Goal: Task Accomplishment & Management: Use online tool/utility

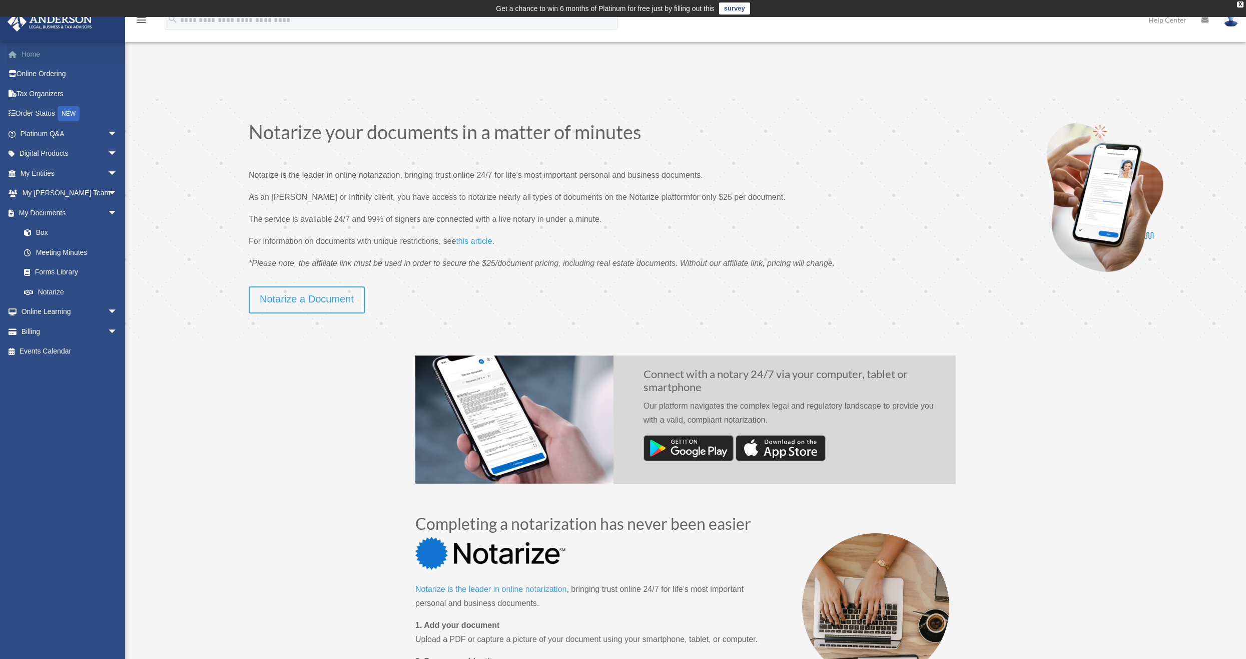
click at [32, 55] on link "Home" at bounding box center [70, 54] width 126 height 20
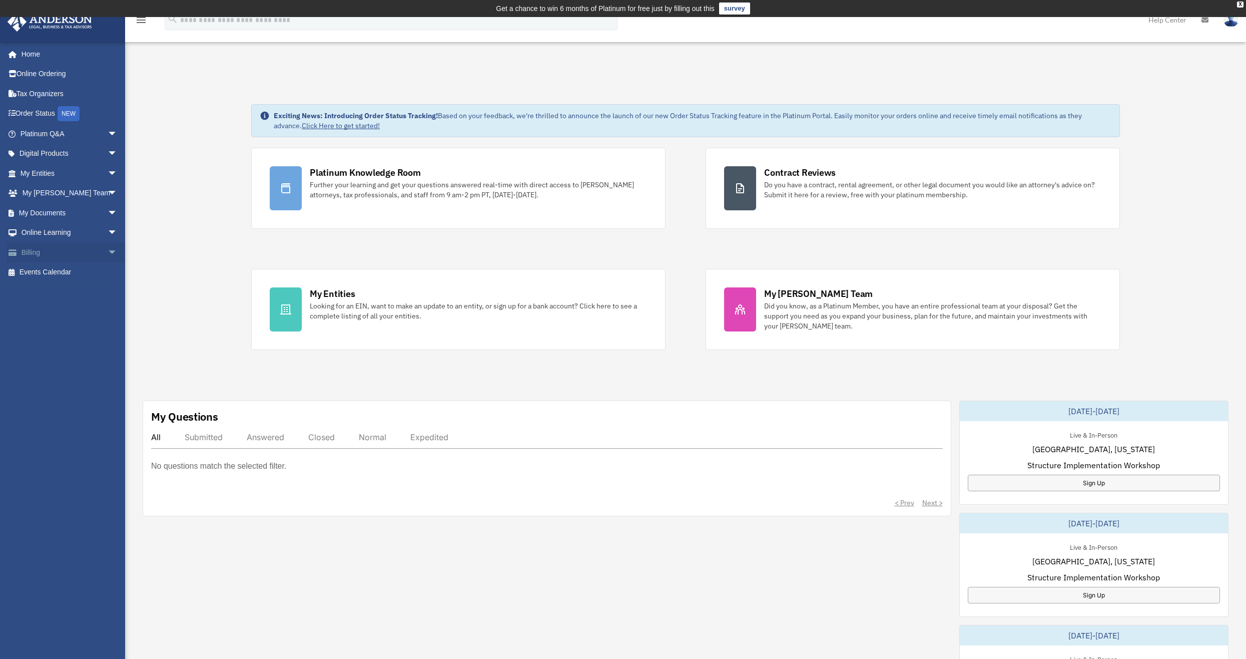
click at [30, 249] on link "Billing arrow_drop_down" at bounding box center [70, 252] width 126 height 20
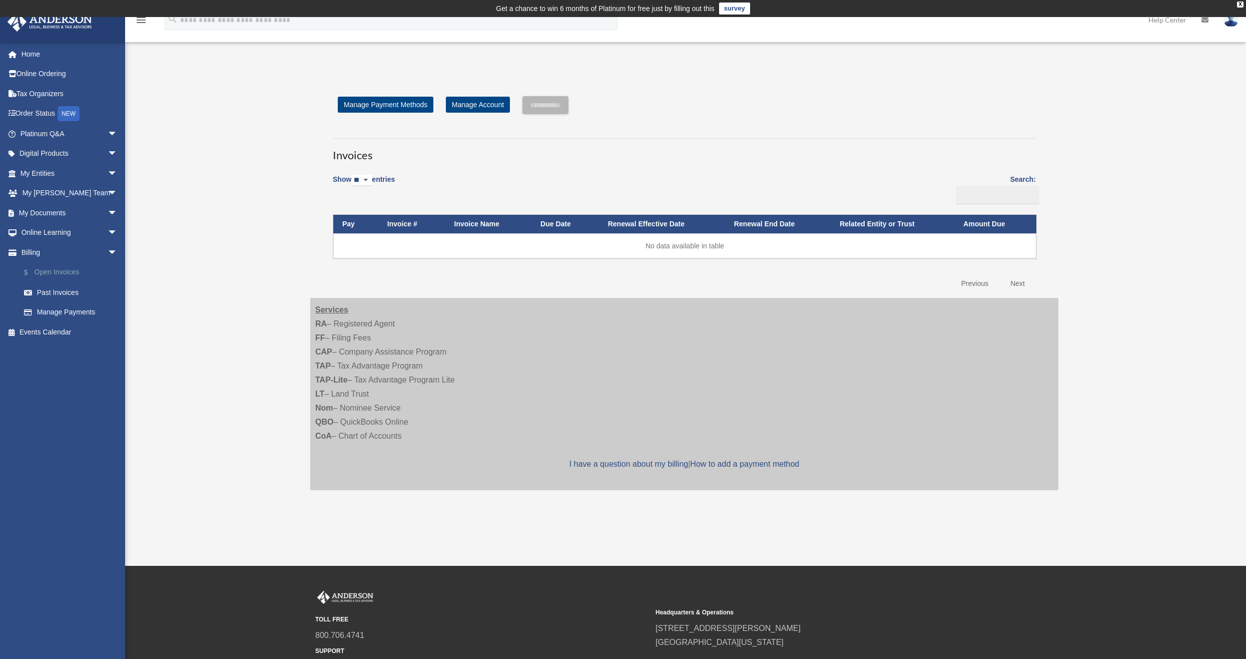
click at [59, 269] on link "$ Open Invoices" at bounding box center [73, 272] width 119 height 21
click at [52, 287] on link "Past Invoices" at bounding box center [73, 292] width 119 height 20
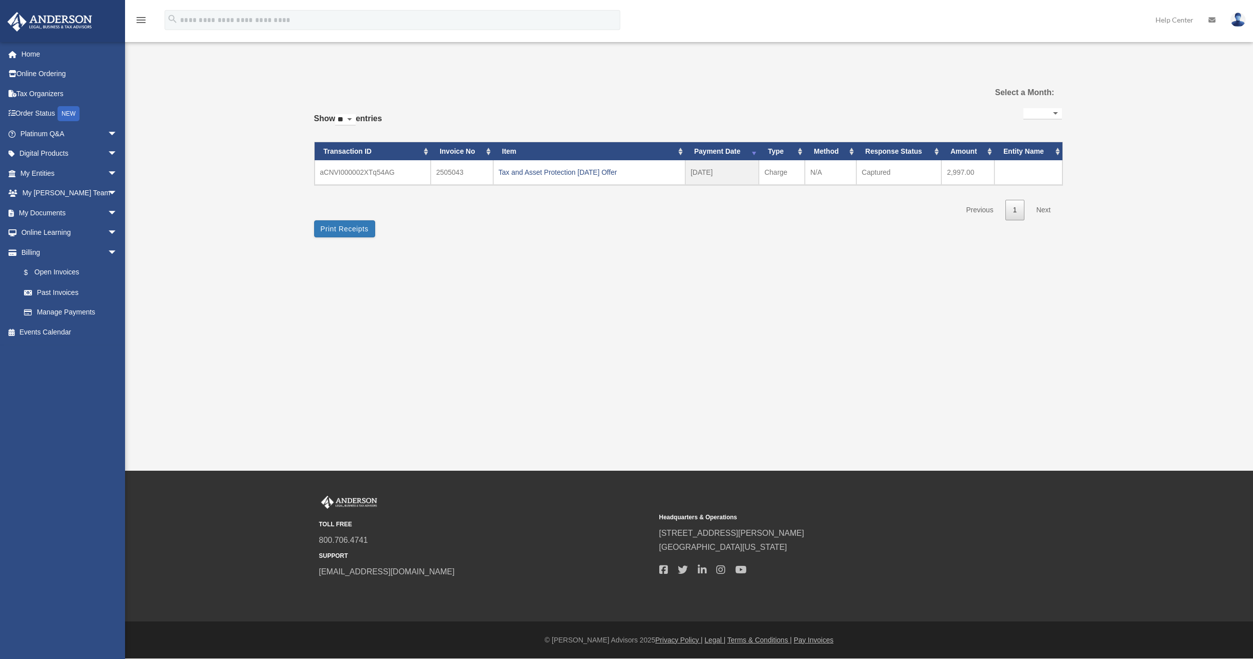
select select
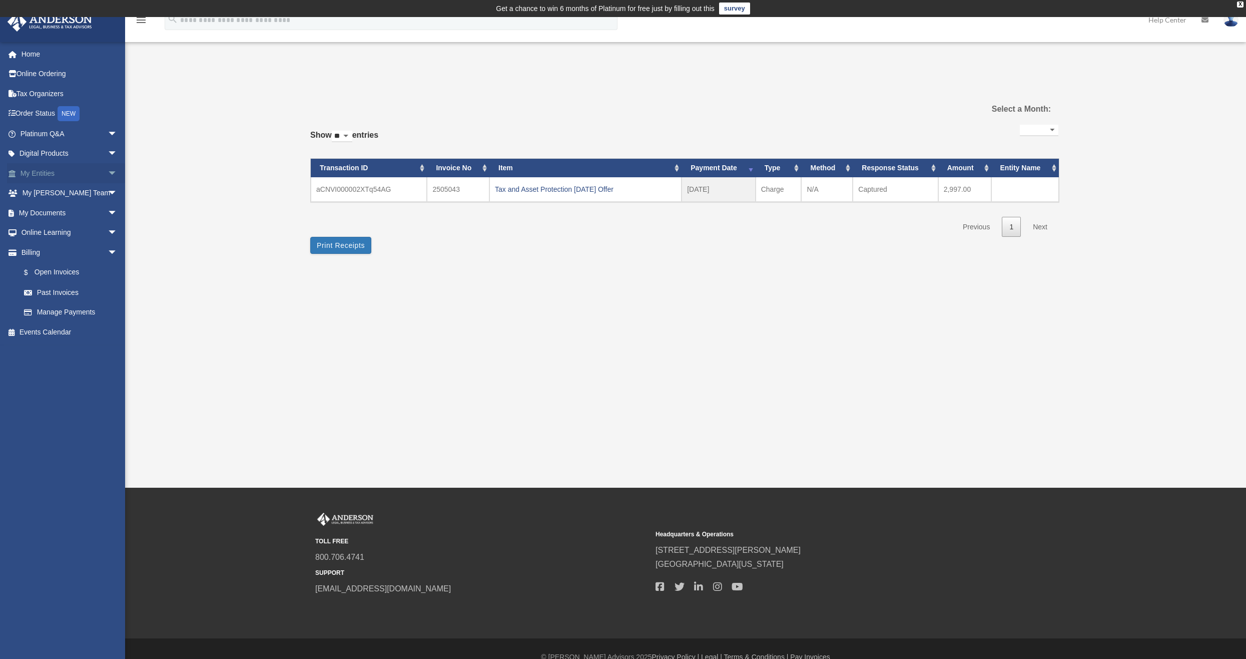
click at [42, 174] on link "My Entities arrow_drop_down" at bounding box center [70, 173] width 126 height 20
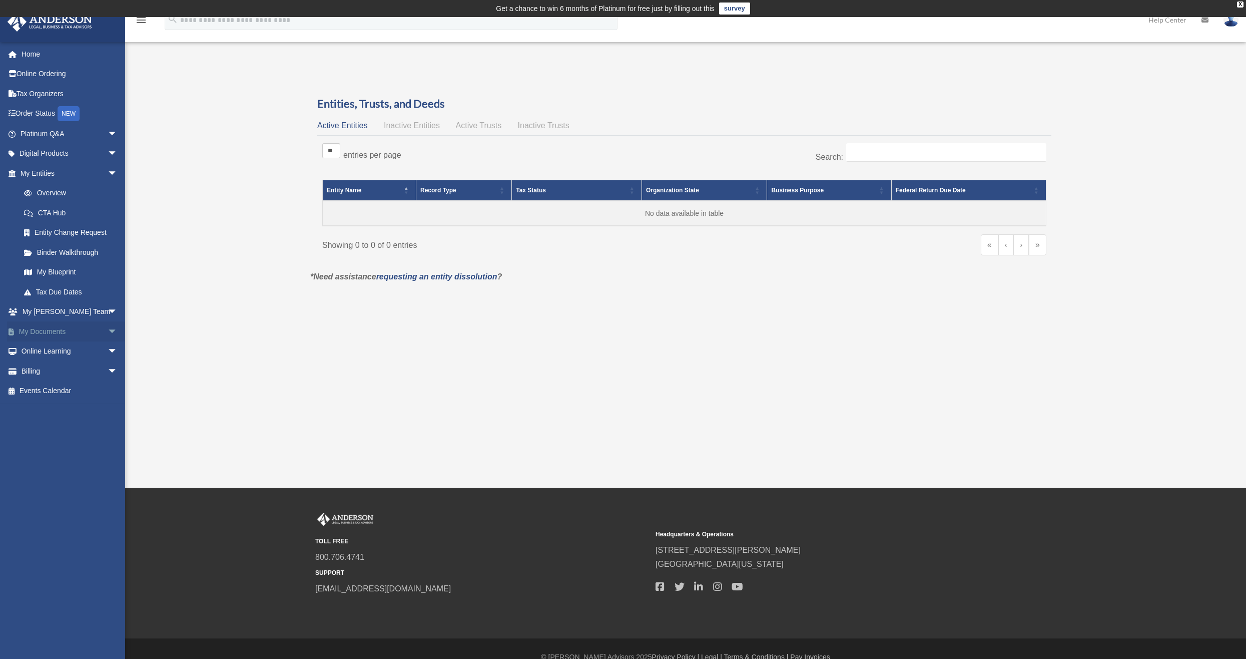
click at [52, 329] on link "My Documents arrow_drop_down" at bounding box center [70, 331] width 126 height 20
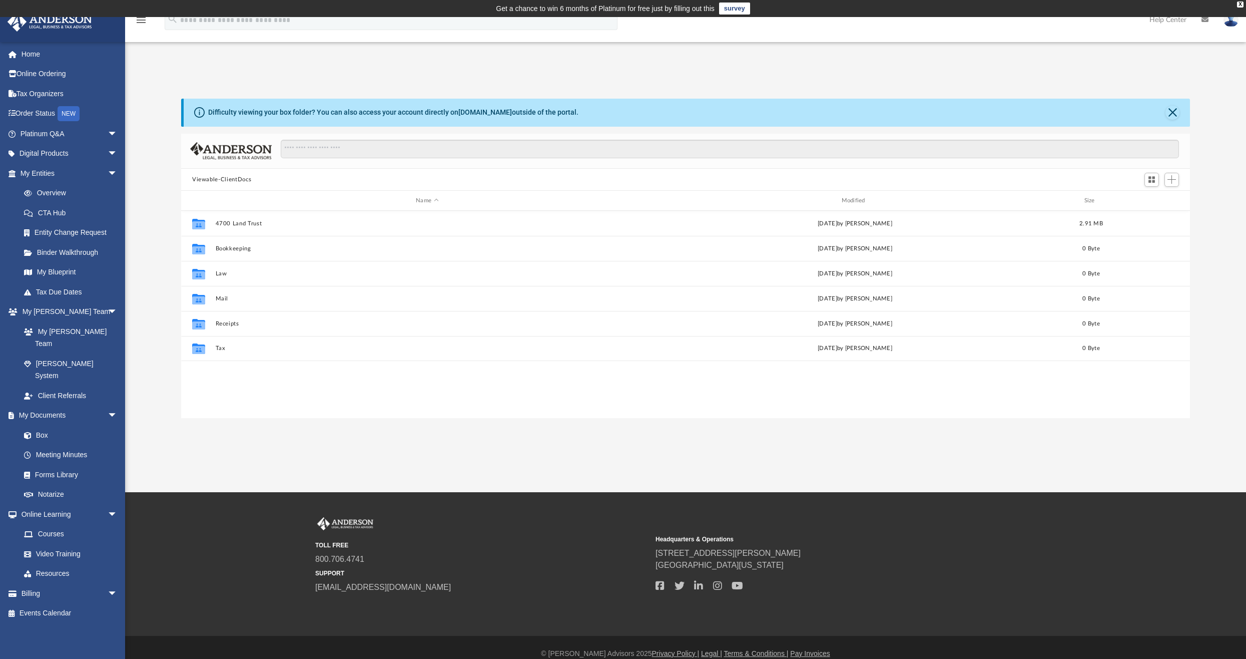
scroll to position [220, 1001]
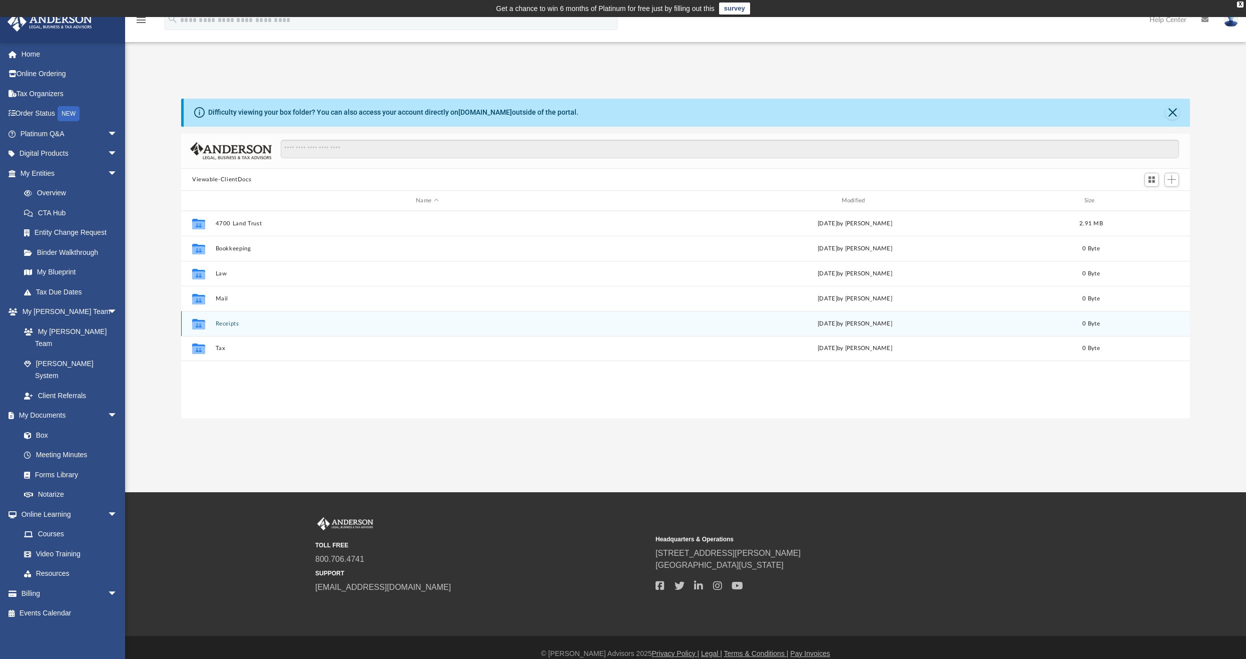
click at [230, 323] on button "Receipts" at bounding box center [427, 323] width 423 height 7
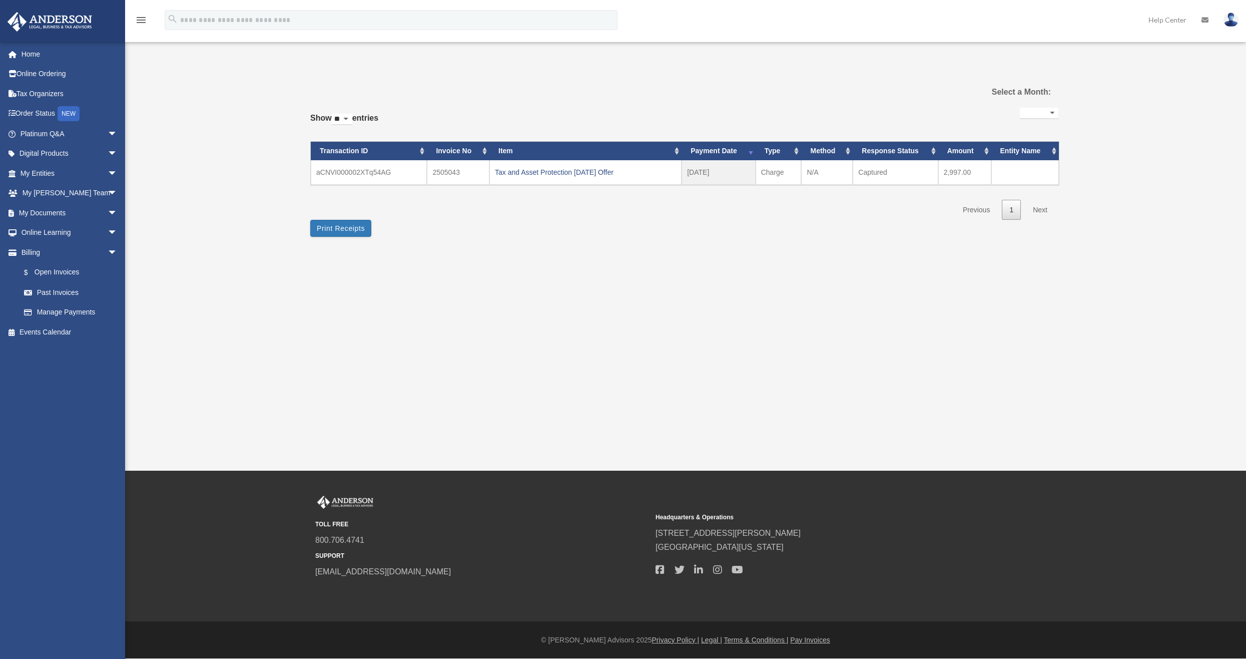
select select
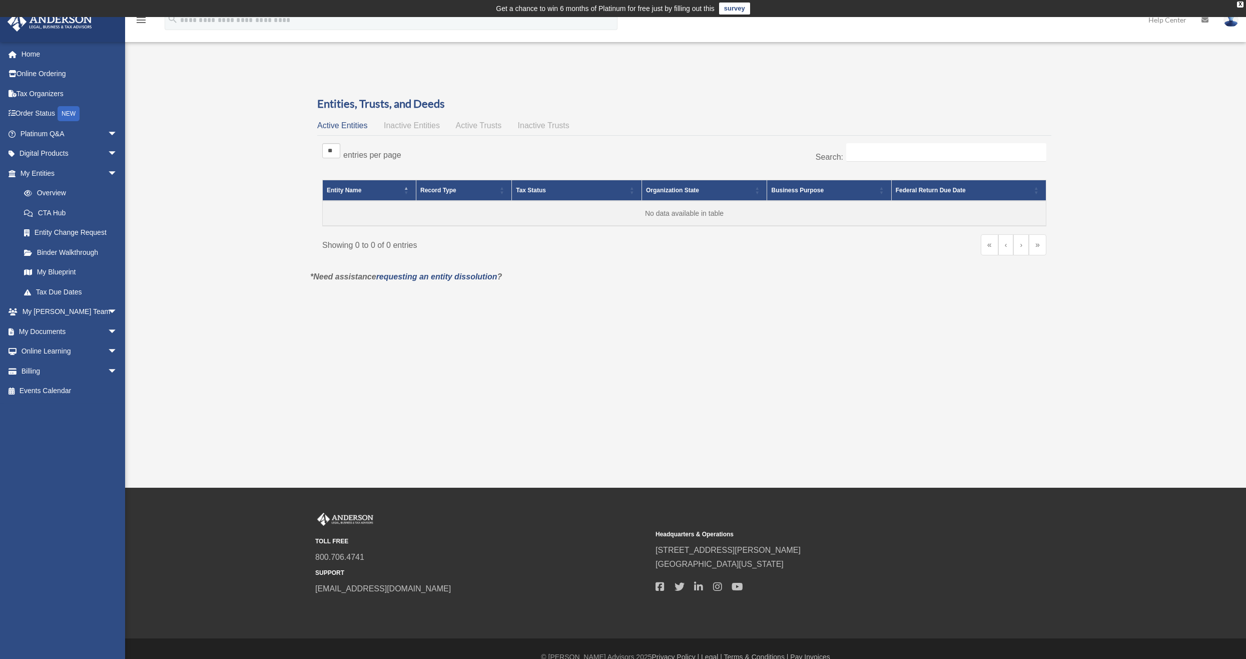
click at [410, 125] on span "Inactive Entities" at bounding box center [412, 125] width 56 height 9
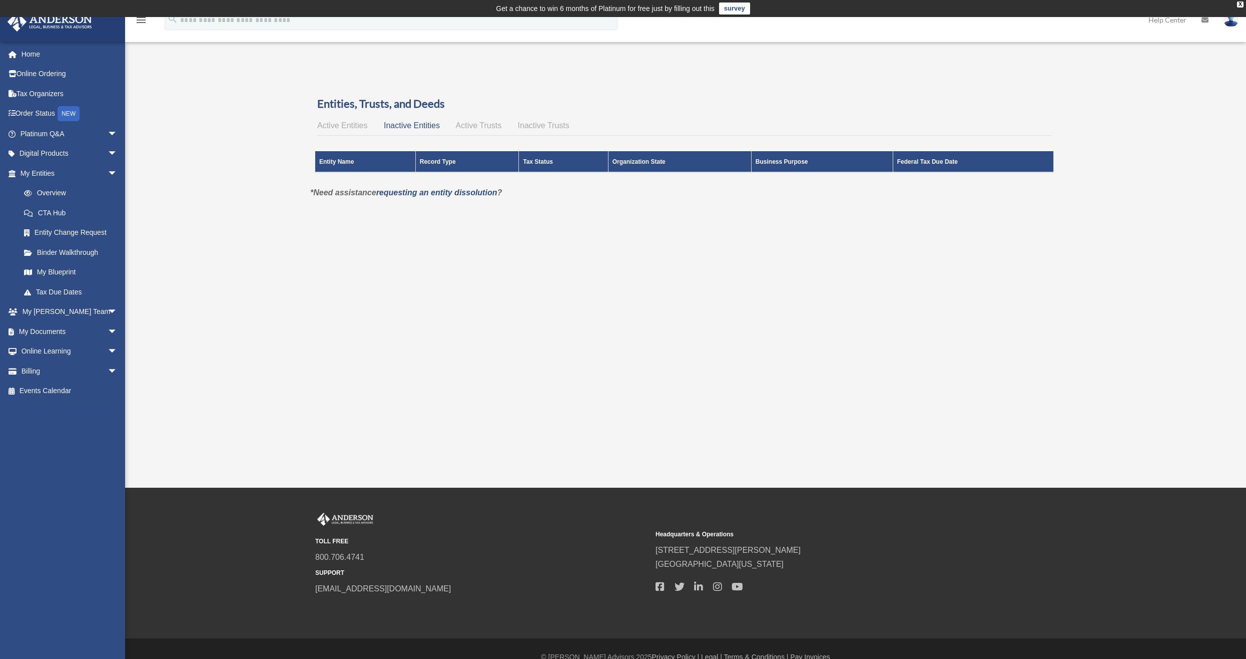
click at [490, 127] on span "Active Trusts" at bounding box center [479, 125] width 46 height 9
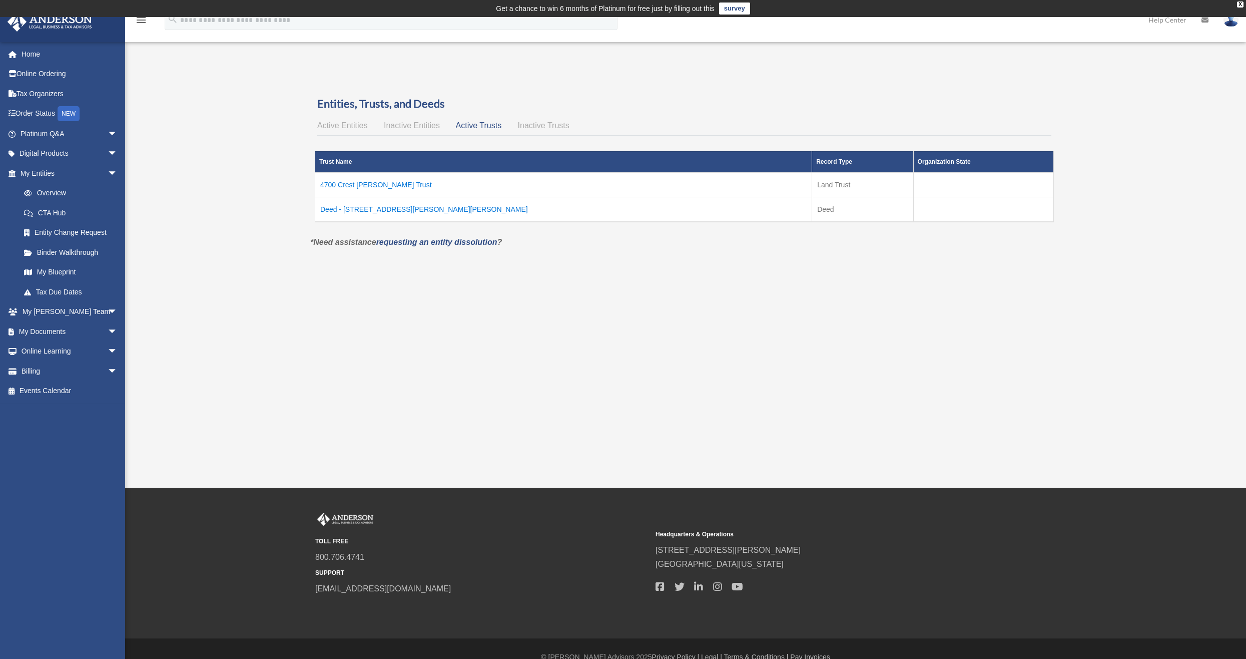
click at [371, 206] on td "Deed - 4700 Crest Knoll Dr SE" at bounding box center [563, 209] width 497 height 25
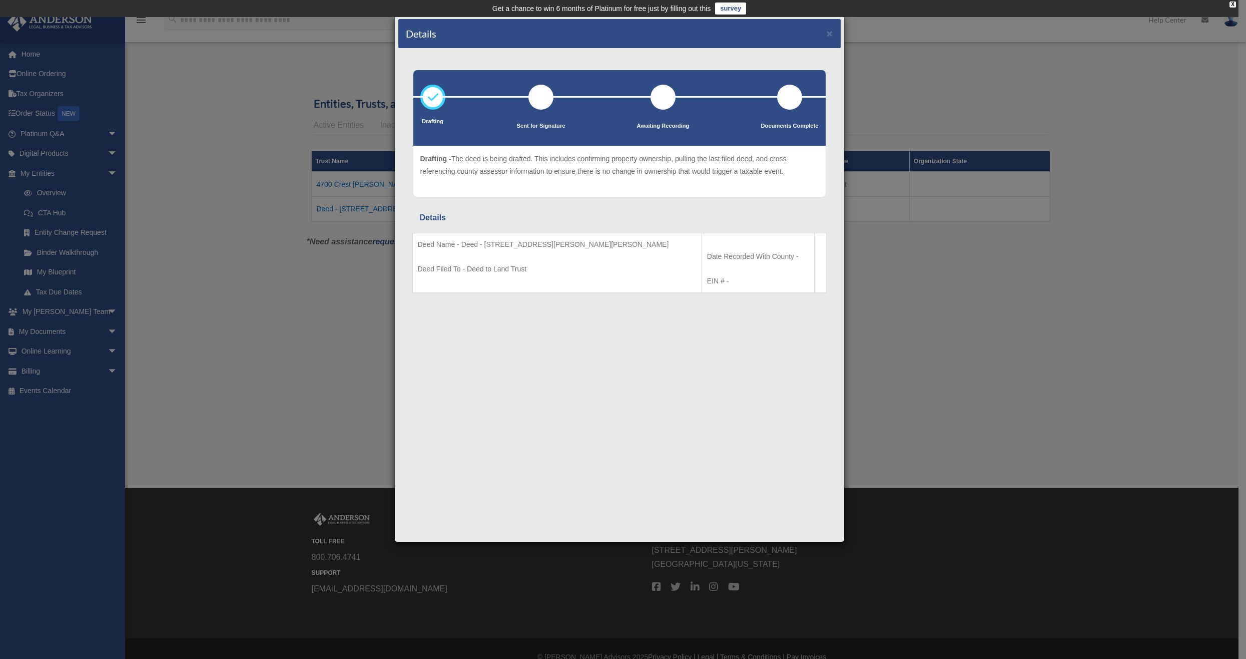
click at [363, 288] on div "Details × Drafting Sent for Signature" at bounding box center [623, 329] width 1246 height 659
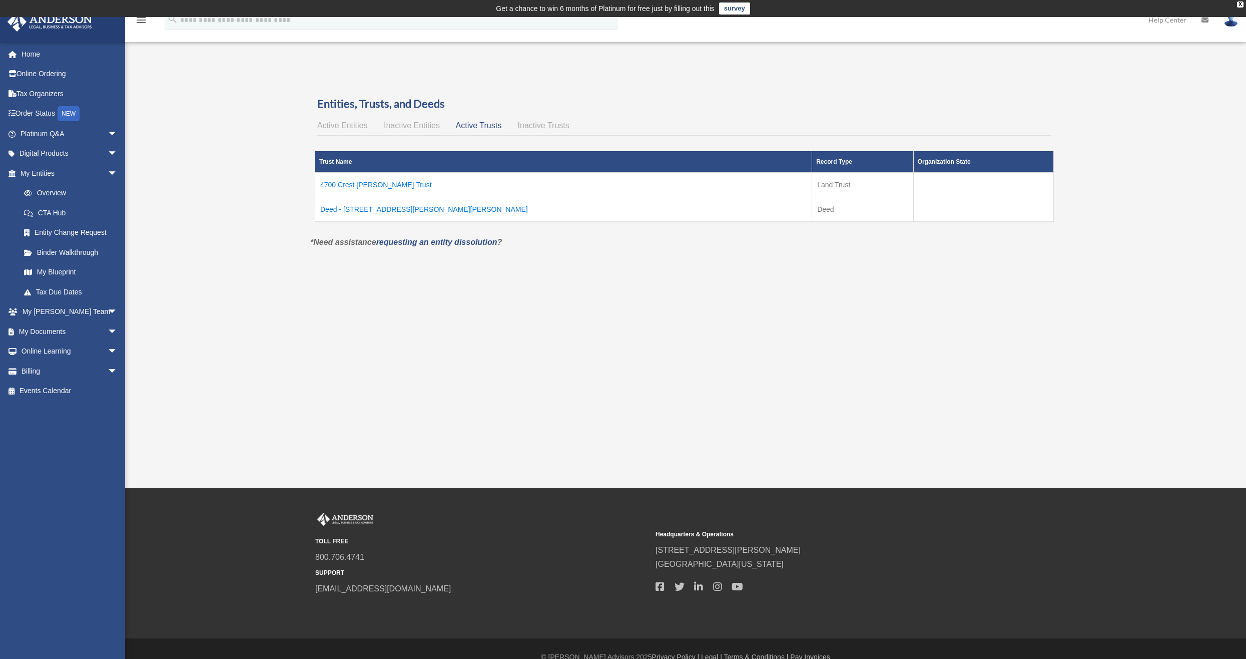
click at [362, 184] on td "4700 Crest Knoll Trust" at bounding box center [563, 184] width 497 height 25
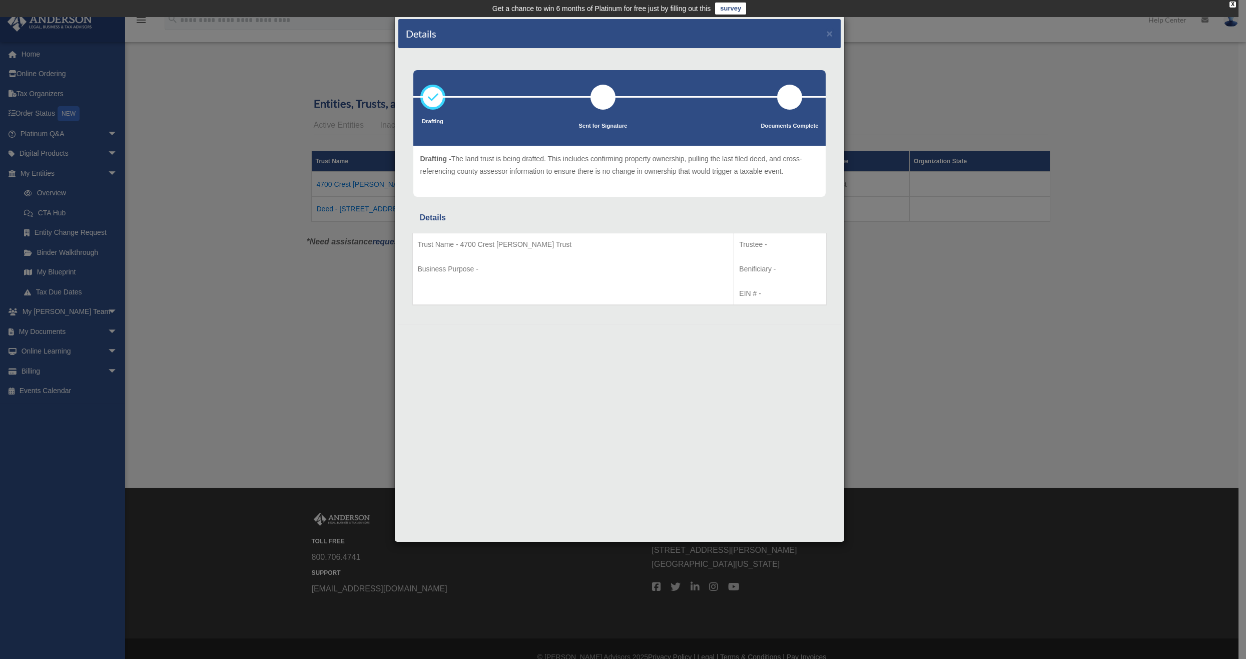
click at [362, 184] on div "Details × Drafting Sent for Signature" at bounding box center [623, 329] width 1246 height 659
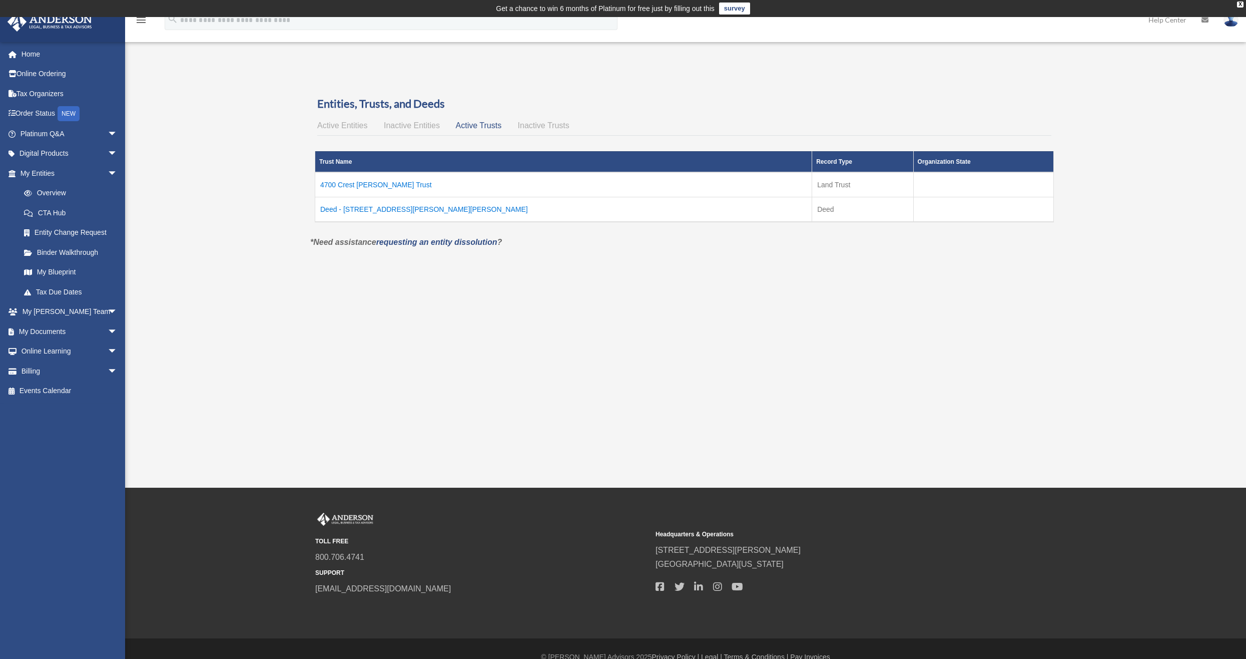
click at [535, 123] on span "Inactive Trusts" at bounding box center [544, 125] width 52 height 9
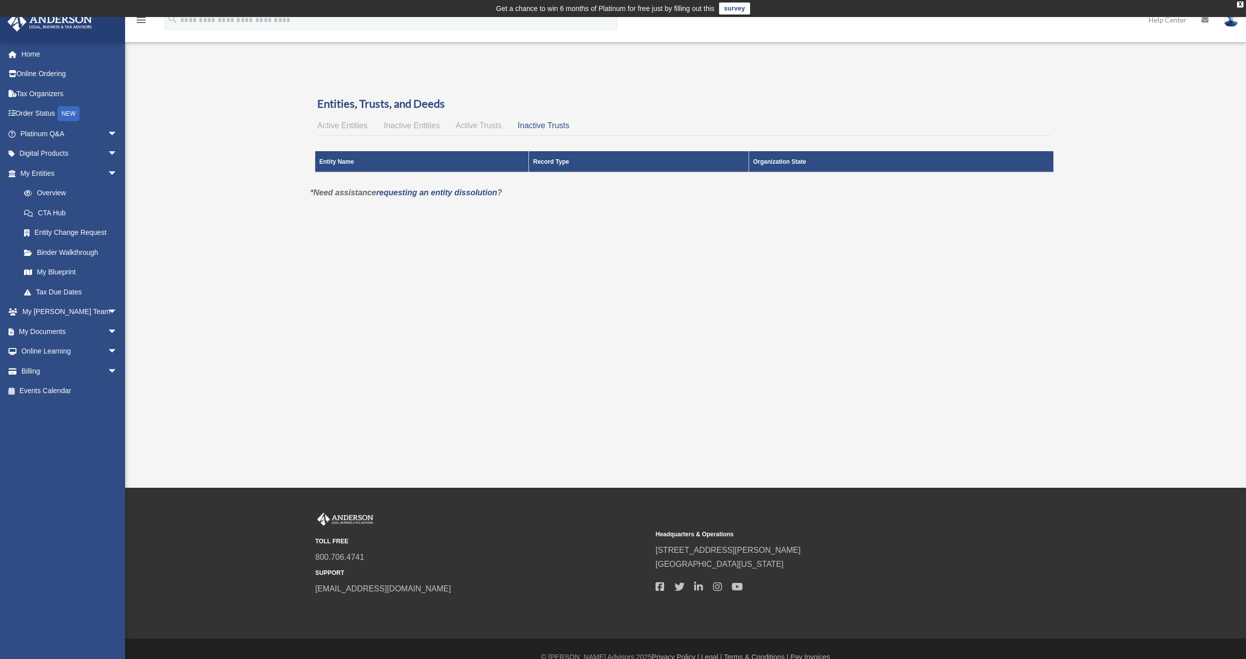
click at [488, 126] on span "Active Trusts" at bounding box center [479, 125] width 46 height 9
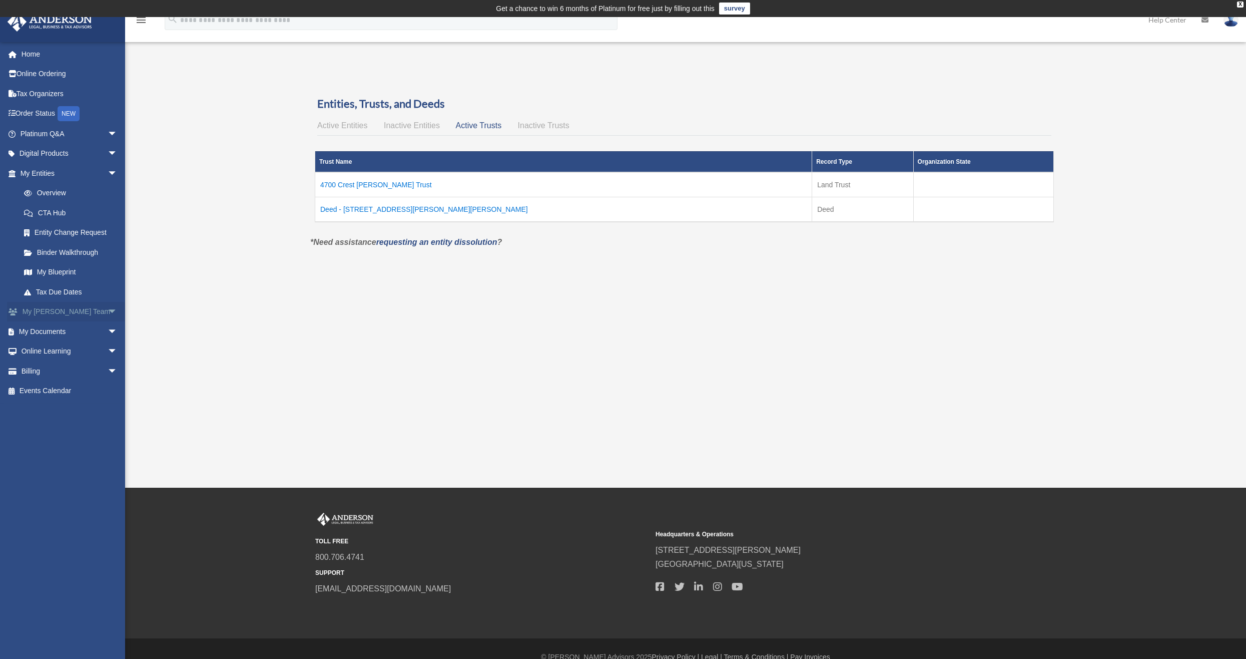
click at [108, 309] on span "arrow_drop_down" at bounding box center [118, 312] width 20 height 21
click at [78, 353] on link "[PERSON_NAME] System" at bounding box center [73, 363] width 119 height 20
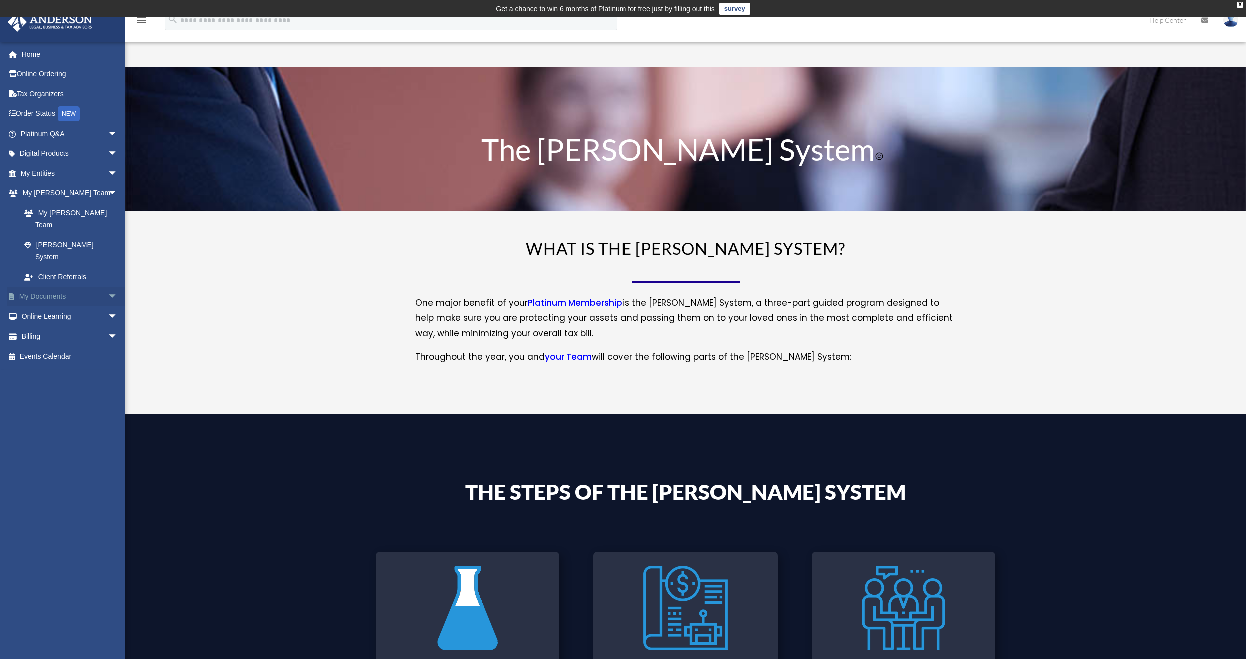
click at [108, 287] on span "arrow_drop_down" at bounding box center [118, 297] width 20 height 21
click at [39, 306] on link "Box" at bounding box center [73, 316] width 119 height 20
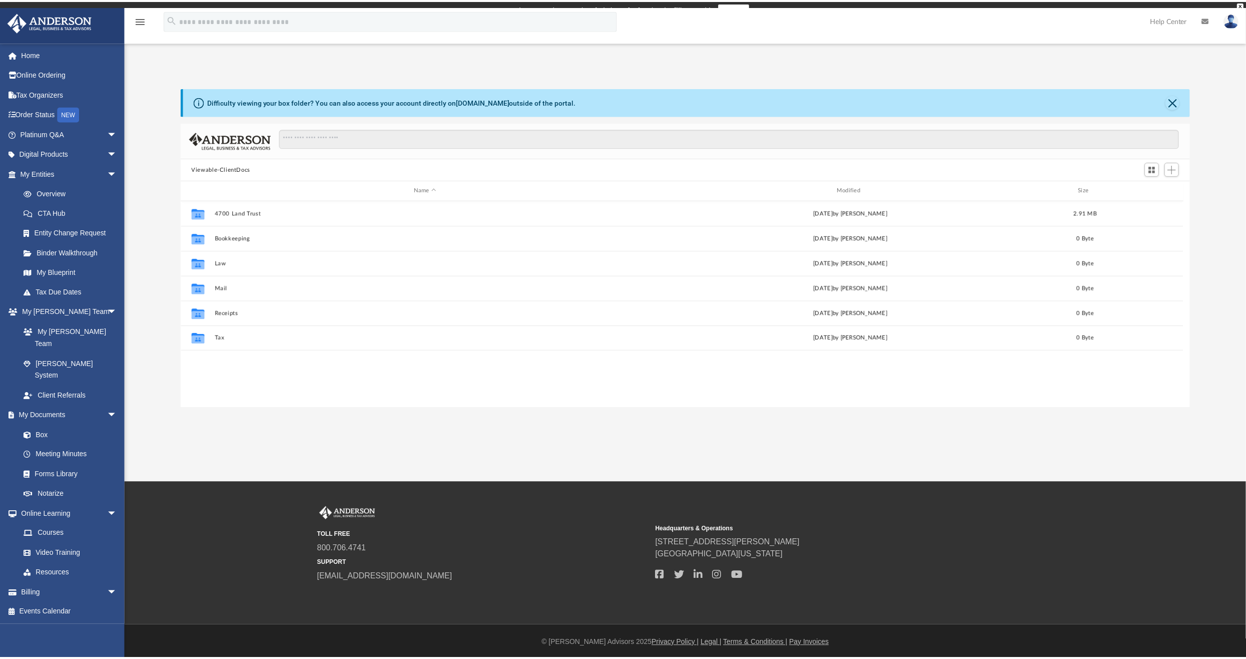
scroll to position [220, 1001]
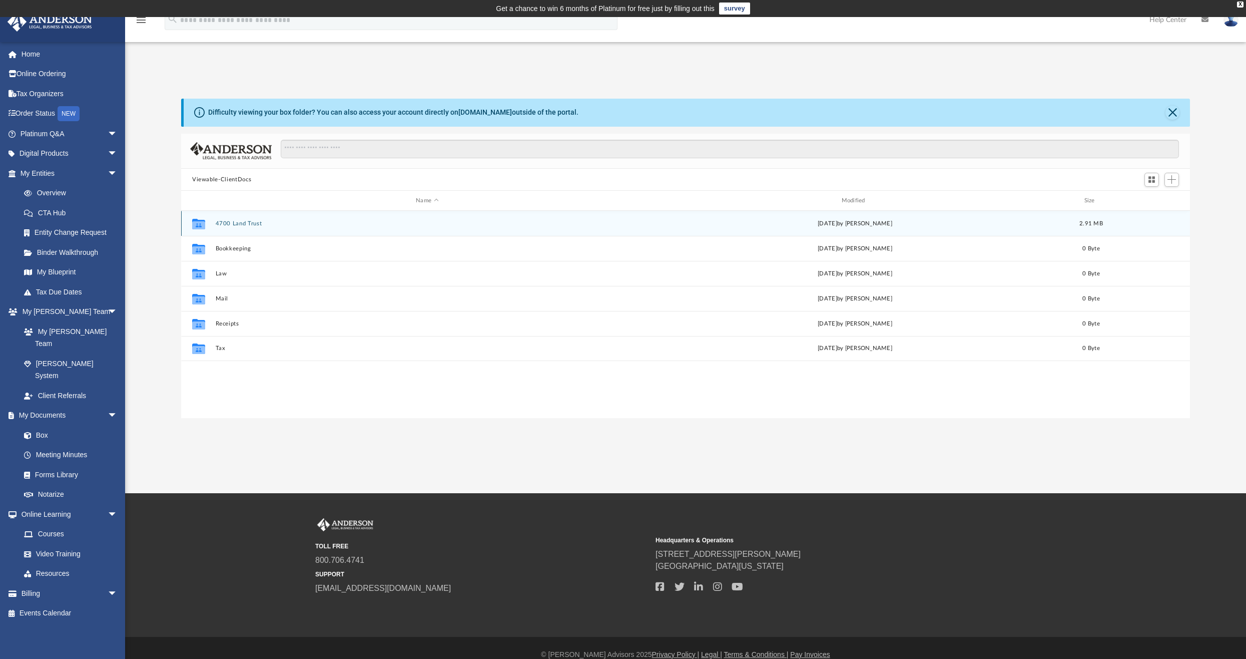
click at [237, 225] on button "4700 Land Trust" at bounding box center [427, 223] width 423 height 7
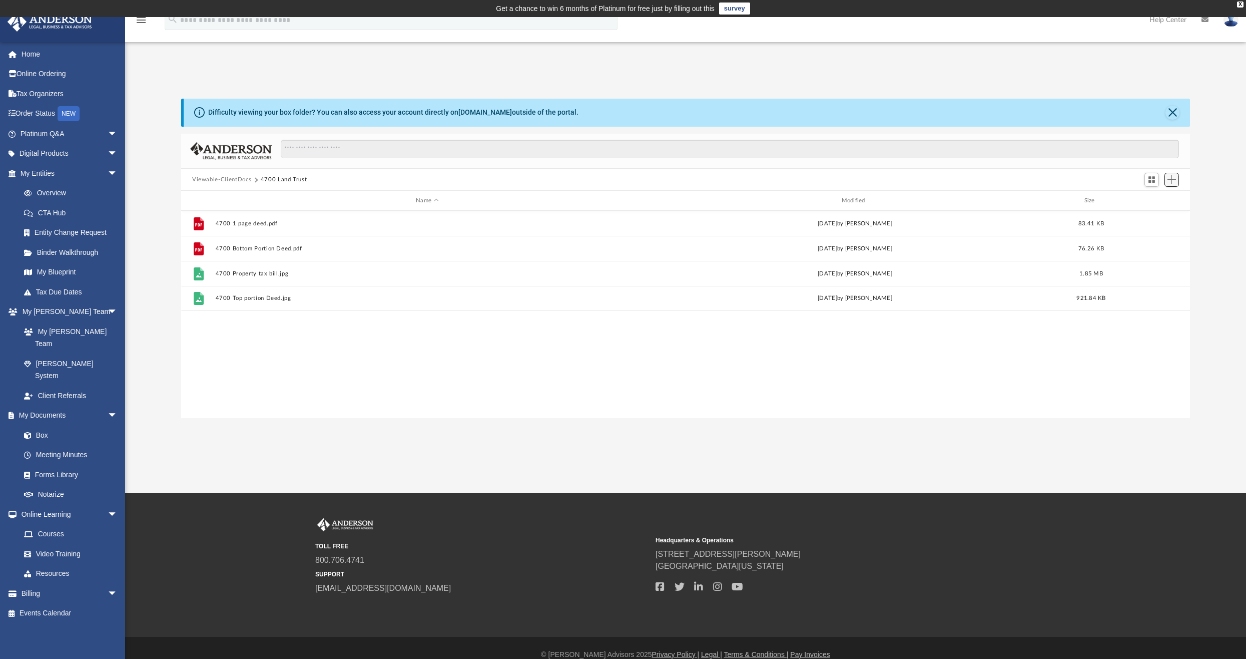
click at [1171, 179] on span "Add" at bounding box center [1171, 179] width 9 height 9
click at [1150, 196] on li "Upload" at bounding box center [1157, 199] width 32 height 11
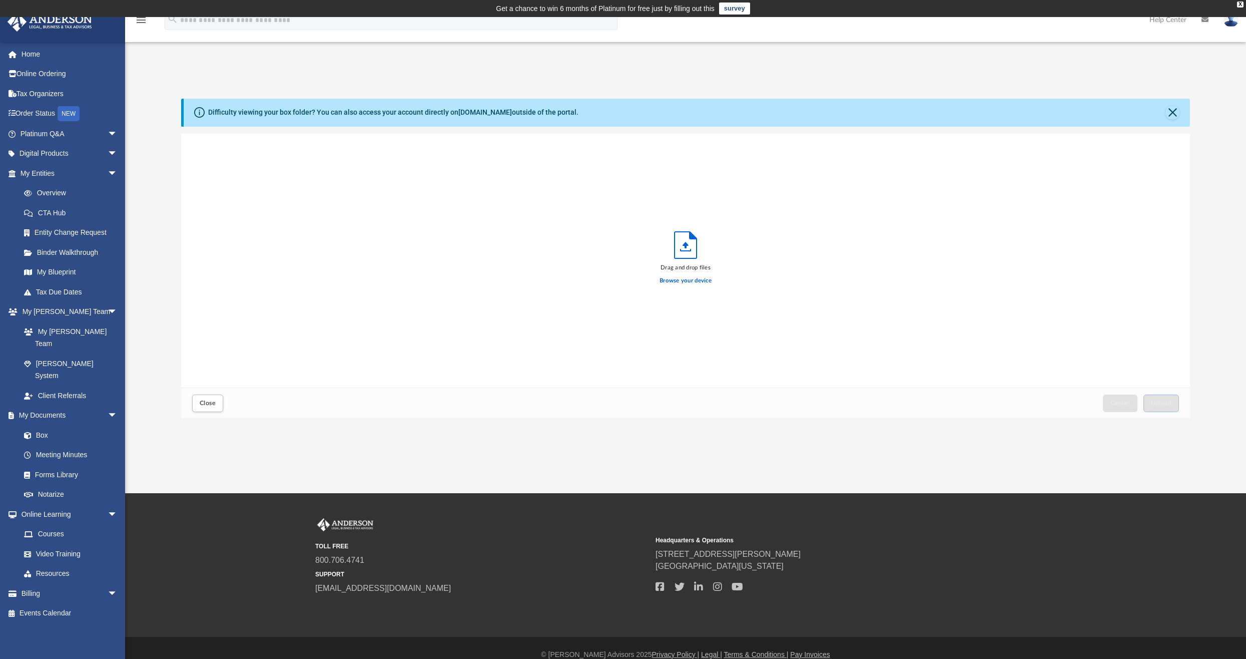
scroll to position [246, 1001]
drag, startPoint x: 992, startPoint y: 258, endPoint x: 1279, endPoint y: 213, distance: 291.2
click at [1246, 213] on html "X Get a chance to win 6 months of Platinum for free just by filling out this su…" at bounding box center [623, 336] width 1246 height 672
drag, startPoint x: 679, startPoint y: 284, endPoint x: 900, endPoint y: 258, distance: 222.8
click at [900, 258] on div "Drag and drop files Browse your device" at bounding box center [685, 261] width 1009 height 254
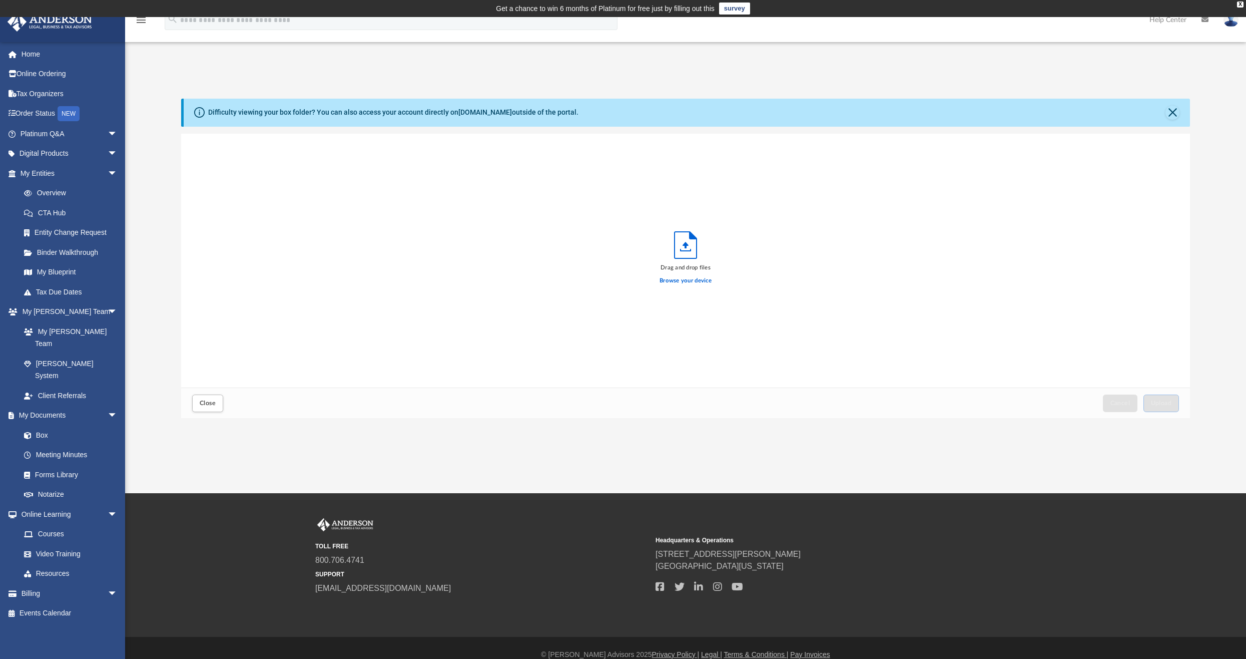
click at [900, 258] on div "Drag and drop files Browse your device" at bounding box center [685, 261] width 1009 height 254
click at [684, 280] on label "Browse your device" at bounding box center [686, 280] width 52 height 9
click at [0, 0] on input "Browse your device" at bounding box center [0, 0] width 0 height 0
click at [1167, 405] on span "Upload" at bounding box center [1161, 403] width 21 height 6
click at [678, 278] on label "Select More Files" at bounding box center [686, 279] width 46 height 9
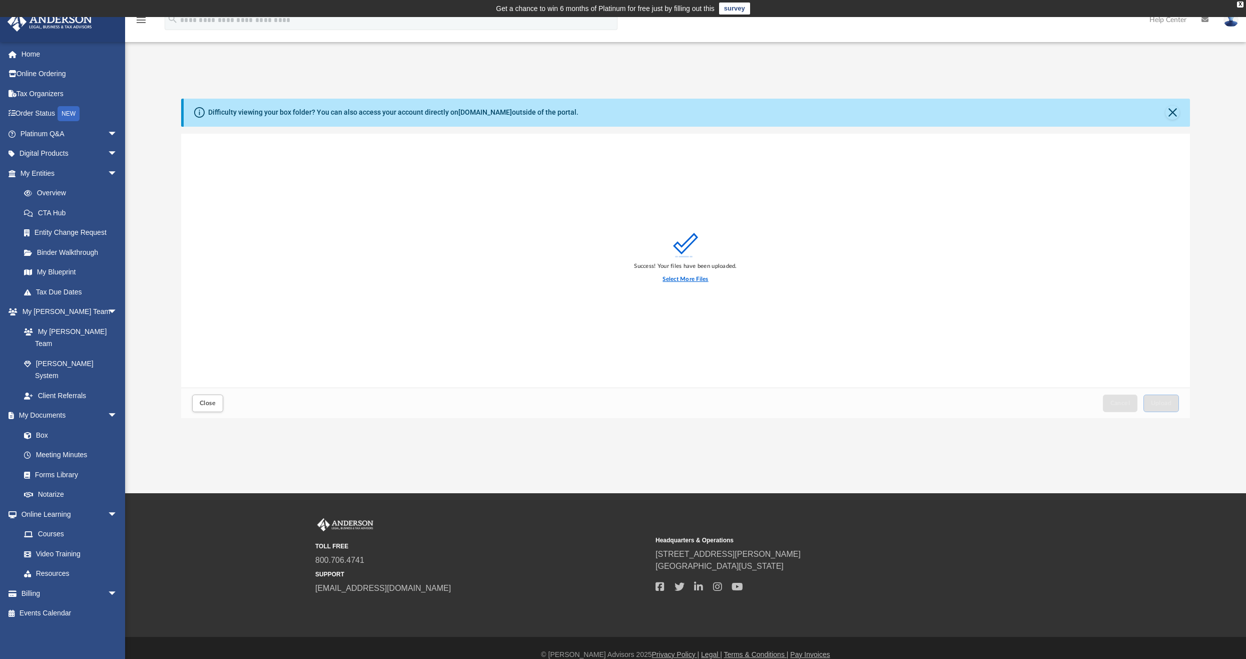
click at [0, 0] on input "Select More Files" at bounding box center [0, 0] width 0 height 0
click at [1157, 402] on span "Upload" at bounding box center [1161, 403] width 21 height 6
click at [686, 279] on label "Select More Files" at bounding box center [686, 279] width 46 height 9
click at [0, 0] on input "Select More Files" at bounding box center [0, 0] width 0 height 0
click at [1163, 402] on span "Upload" at bounding box center [1161, 403] width 21 height 6
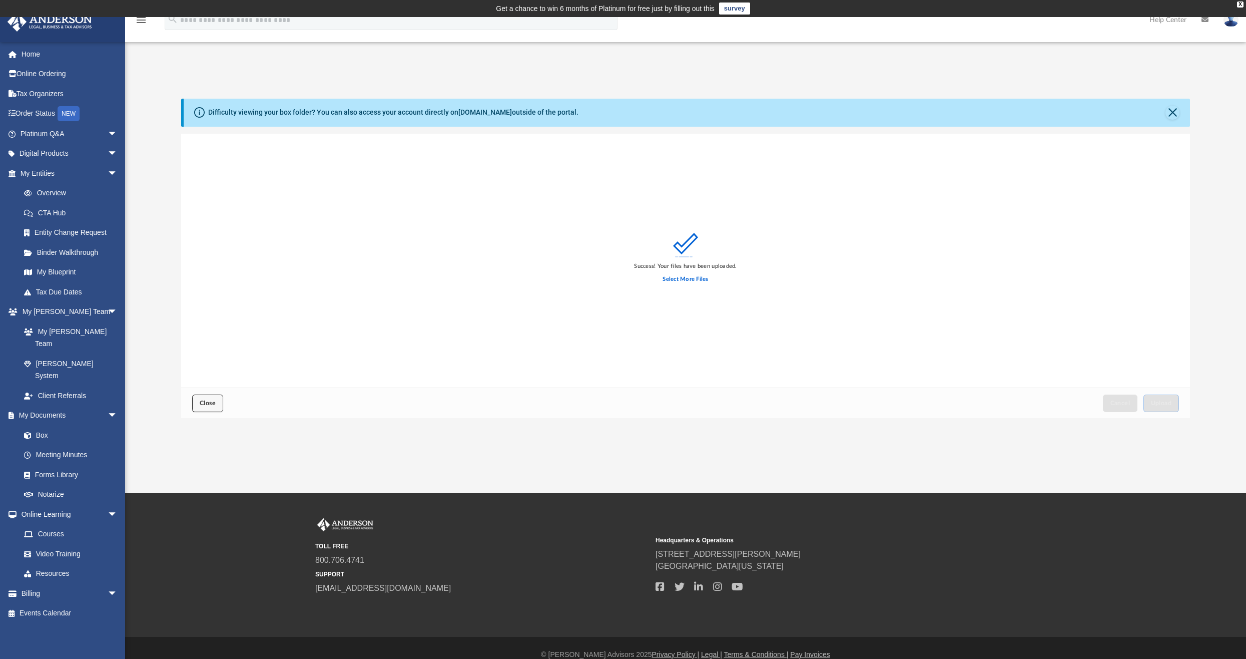
click at [208, 404] on span "Close" at bounding box center [208, 403] width 16 height 6
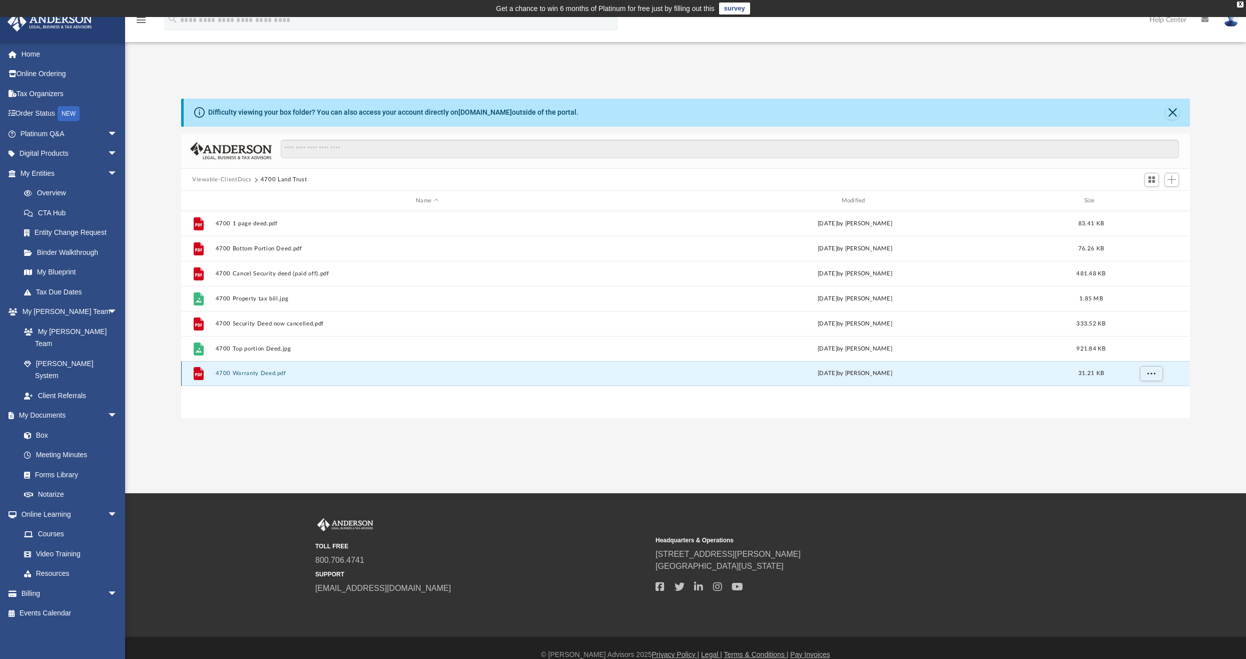
click at [257, 374] on button "4700 Warranty Deed.pdf" at bounding box center [427, 373] width 423 height 7
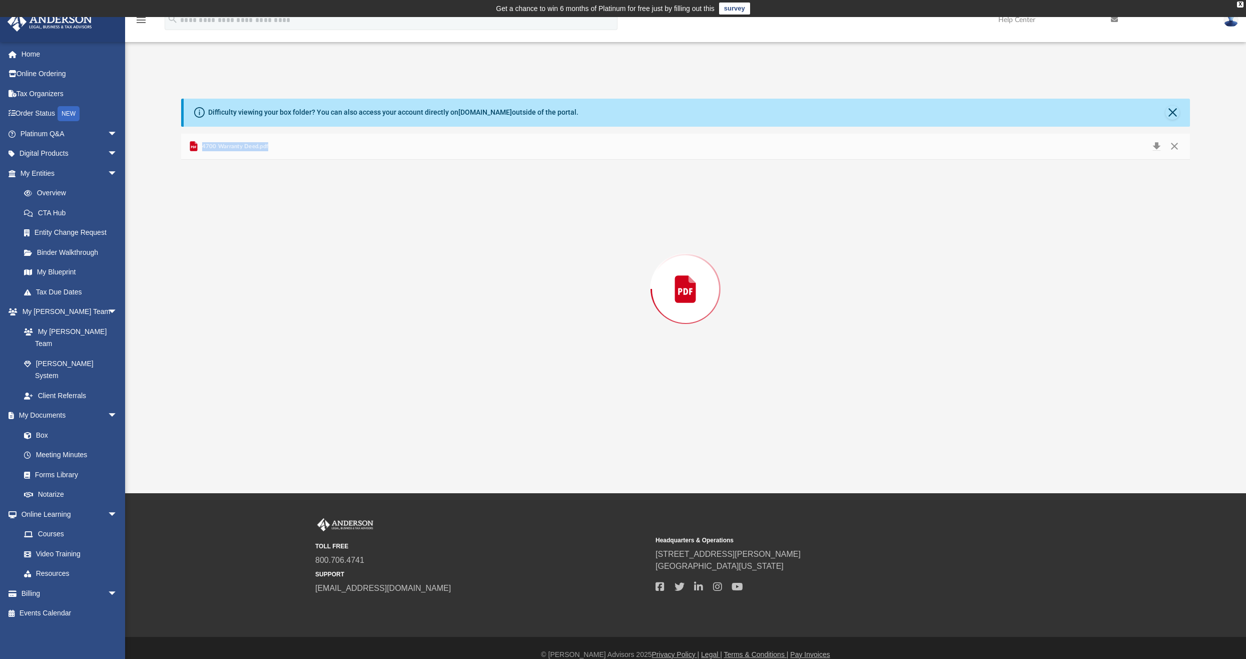
click at [257, 374] on div "Preview" at bounding box center [685, 289] width 1009 height 258
drag, startPoint x: 1177, startPoint y: 314, endPoint x: 1175, endPoint y: 283, distance: 30.6
click at [1175, 283] on div "Document Viewer" at bounding box center [685, 184] width 1009 height 676
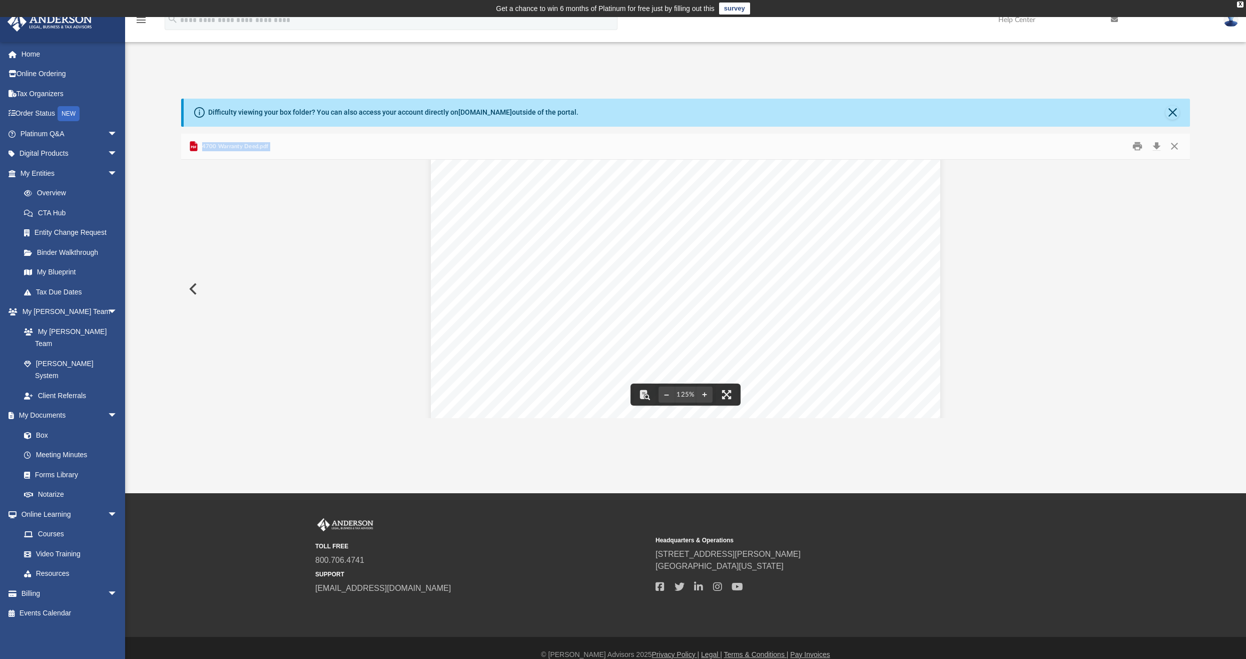
drag, startPoint x: 1181, startPoint y: 204, endPoint x: 1176, endPoint y: 169, distance: 35.4
click at [1176, 169] on div "Document Viewer" at bounding box center [685, 413] width 1009 height 676
click at [1174, 146] on button "Close" at bounding box center [1174, 147] width 18 height 16
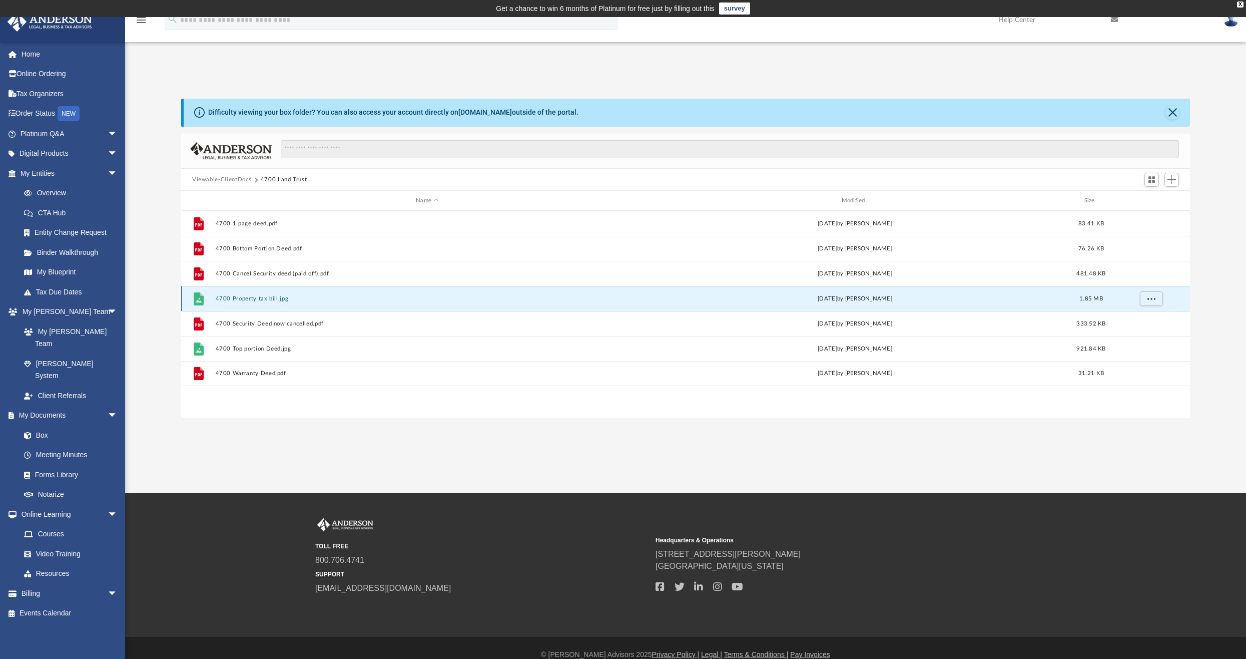
click at [244, 301] on button "4700 Property tax bill.jpg" at bounding box center [427, 298] width 423 height 7
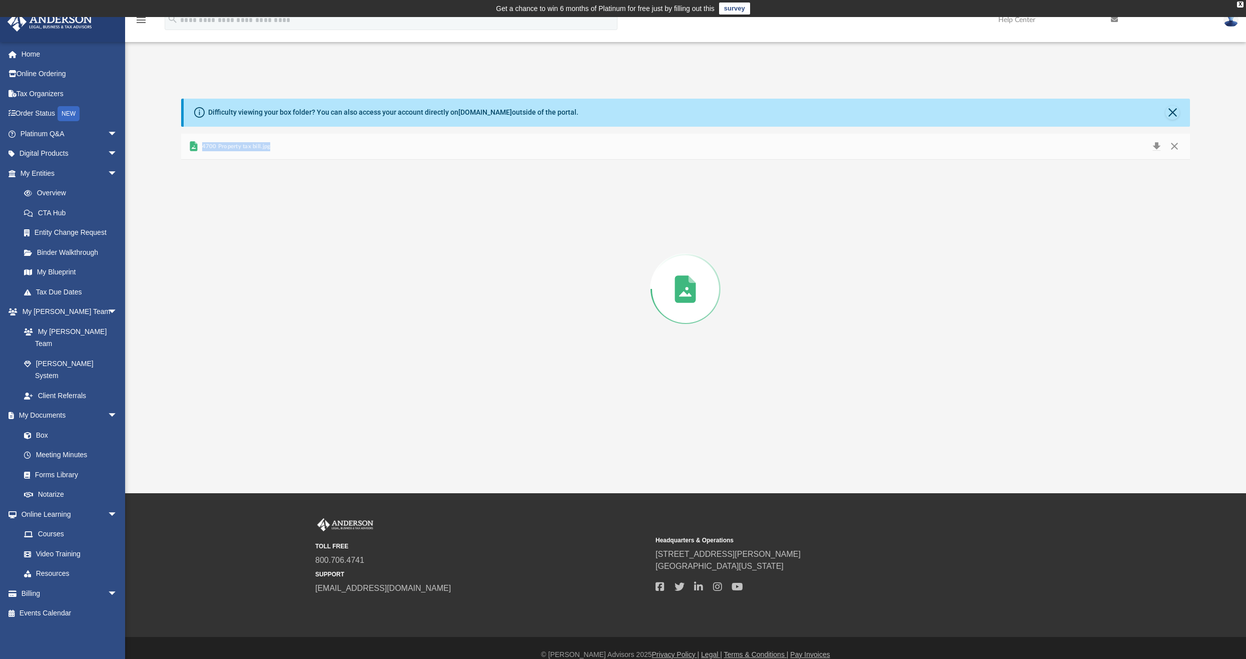
click at [244, 301] on div "Preview" at bounding box center [685, 289] width 1009 height 258
click at [663, 313] on img "File preview" at bounding box center [633, 288] width 84 height 243
click at [1175, 147] on button "Close" at bounding box center [1174, 147] width 18 height 16
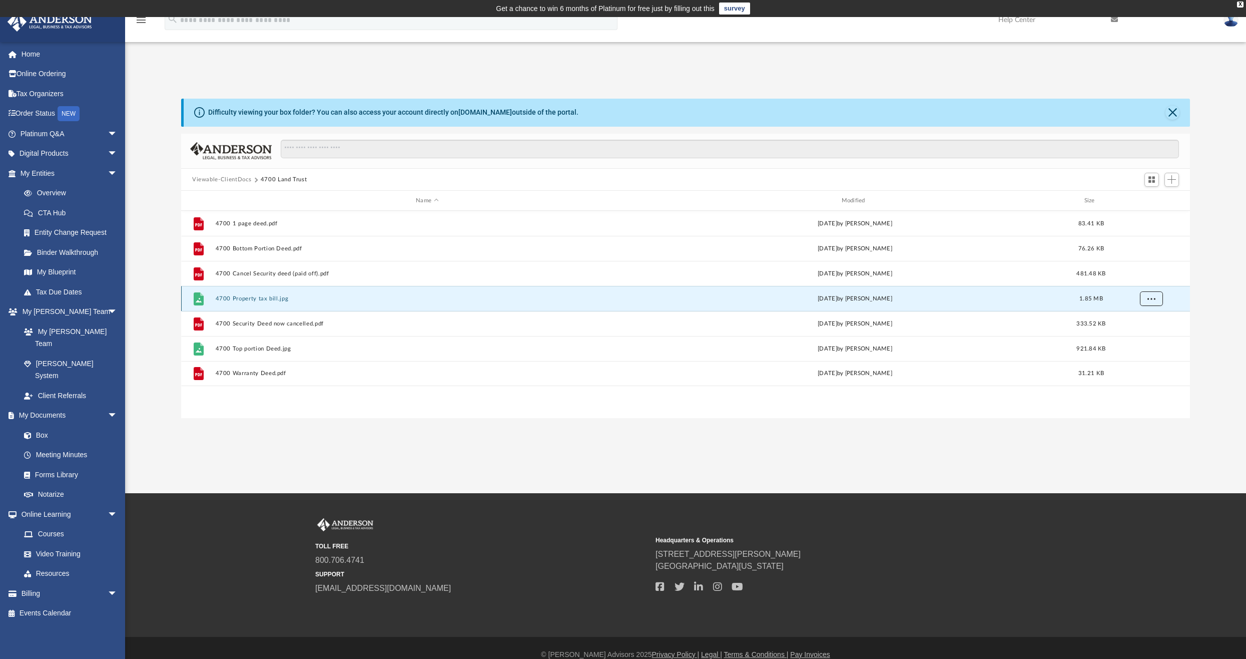
click at [1150, 298] on span "More options" at bounding box center [1151, 299] width 8 height 6
click at [1171, 181] on span "Add" at bounding box center [1171, 179] width 9 height 9
click at [1150, 200] on li "Upload" at bounding box center [1157, 199] width 32 height 11
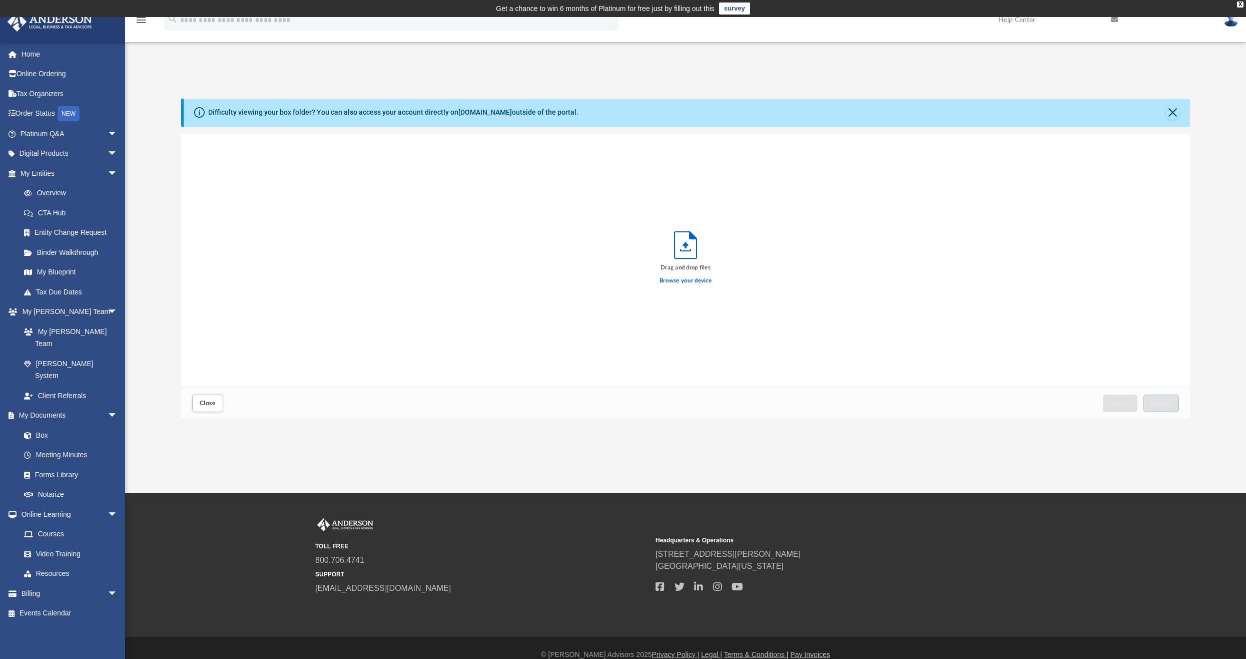
scroll to position [246, 1001]
click at [688, 280] on label "Browse your device" at bounding box center [686, 280] width 52 height 9
click at [0, 0] on input "Browse your device" at bounding box center [0, 0] width 0 height 0
click at [1164, 404] on span "Upload" at bounding box center [1161, 403] width 21 height 6
click at [206, 398] on button "Close" at bounding box center [207, 403] width 31 height 18
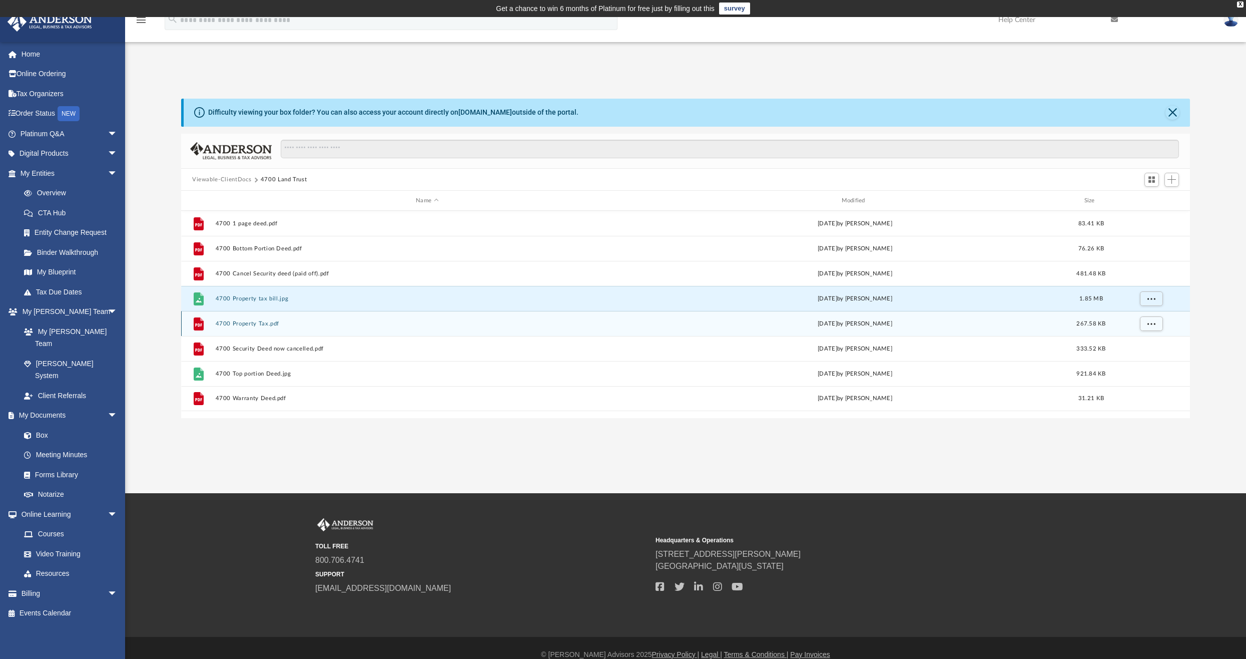
click at [204, 324] on icon "File" at bounding box center [199, 324] width 16 height 16
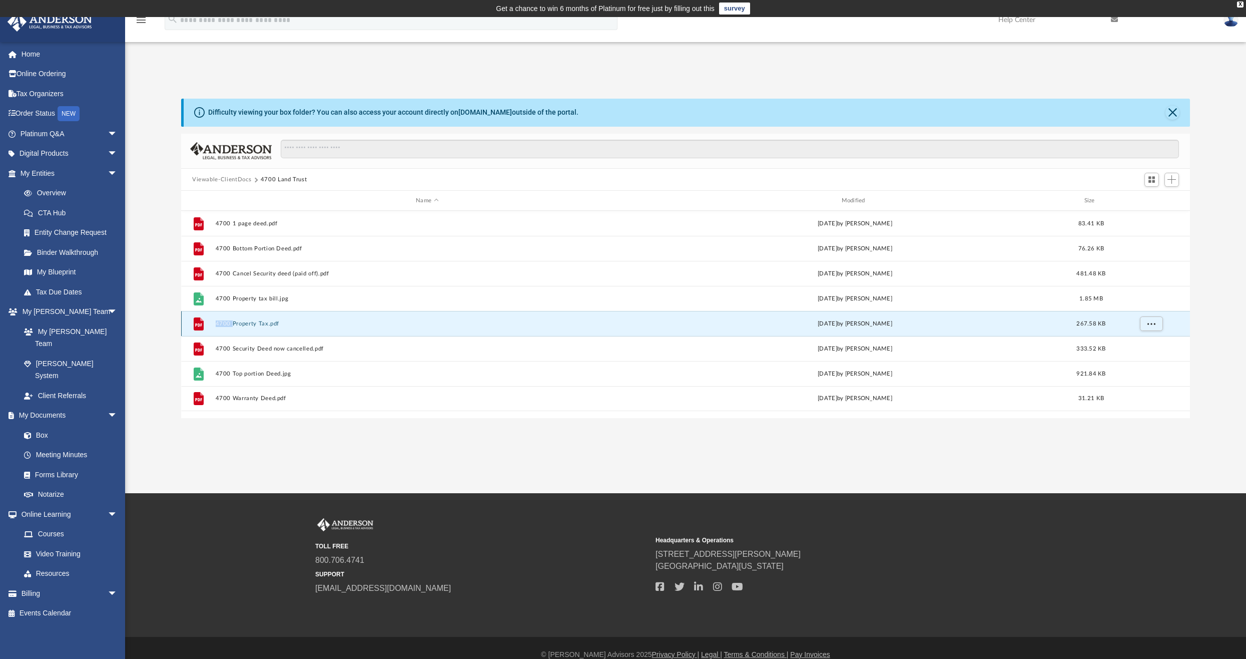
click at [204, 324] on icon "File" at bounding box center [199, 324] width 16 height 16
drag, startPoint x: 204, startPoint y: 324, endPoint x: 196, endPoint y: 322, distance: 8.7
click at [196, 322] on icon "grid" at bounding box center [199, 323] width 10 height 13
click at [1151, 322] on span "More options" at bounding box center [1151, 324] width 8 height 6
click at [1134, 342] on li "Preview" at bounding box center [1142, 343] width 29 height 11
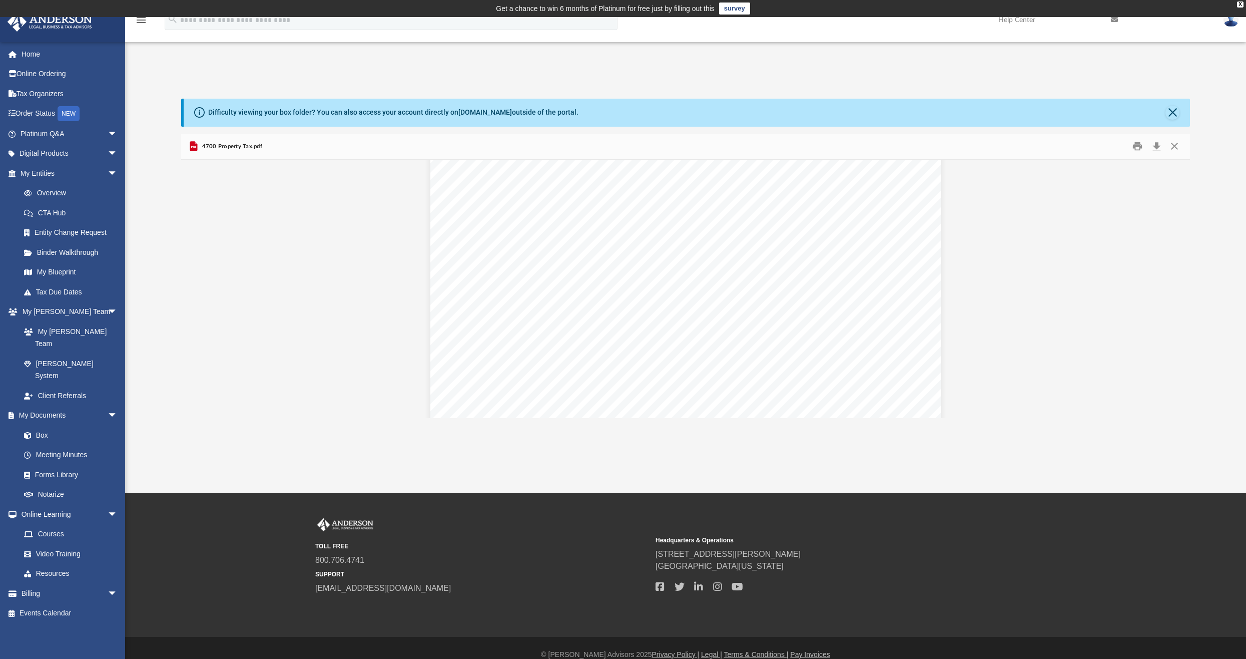
scroll to position [265, 0]
drag, startPoint x: 1195, startPoint y: 286, endPoint x: 1193, endPoint y: 260, distance: 26.1
click at [1193, 263] on div "Difficulty viewing your box folder? You can also access your account directly o…" at bounding box center [685, 259] width 1121 height 320
drag, startPoint x: 1192, startPoint y: 256, endPoint x: 1190, endPoint y: 236, distance: 20.6
click at [1190, 236] on div "Difficulty viewing your box folder? You can also access your account directly o…" at bounding box center [685, 259] width 1121 height 320
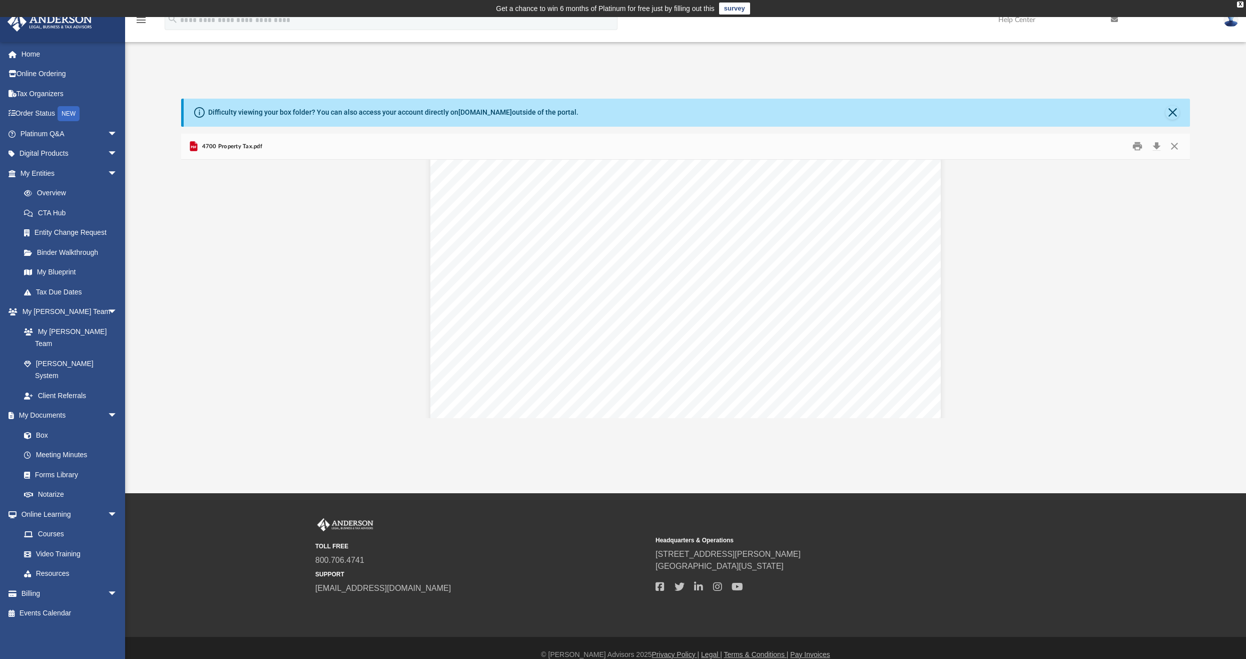
click at [1190, 236] on div "Difficulty viewing your box folder? You can also access your account directly o…" at bounding box center [685, 259] width 1121 height 320
drag, startPoint x: 1190, startPoint y: 236, endPoint x: 1181, endPoint y: 223, distance: 15.4
click at [1181, 223] on div "Account Number Property ID Number Taxpayer Returned Value Previous Year Fair Ma…" at bounding box center [685, 289] width 1009 height 258
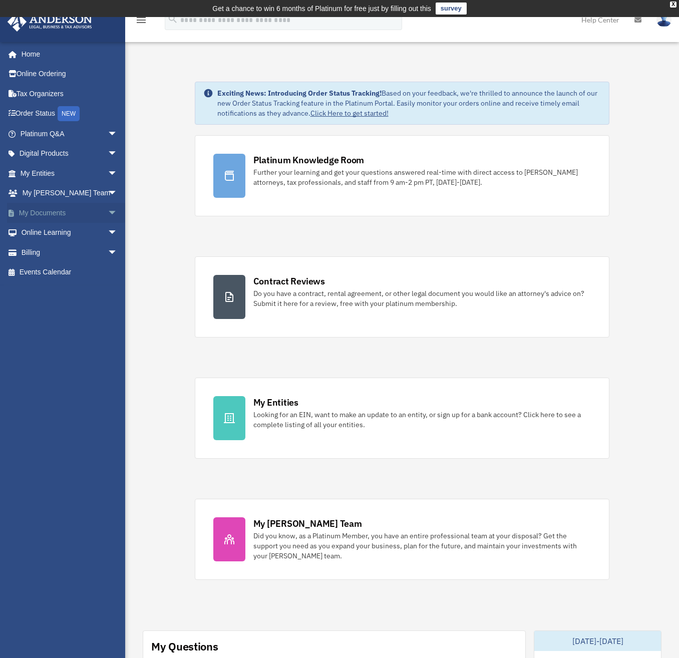
click at [108, 211] on span "arrow_drop_down" at bounding box center [118, 213] width 20 height 21
click at [46, 229] on link "Box" at bounding box center [73, 233] width 119 height 20
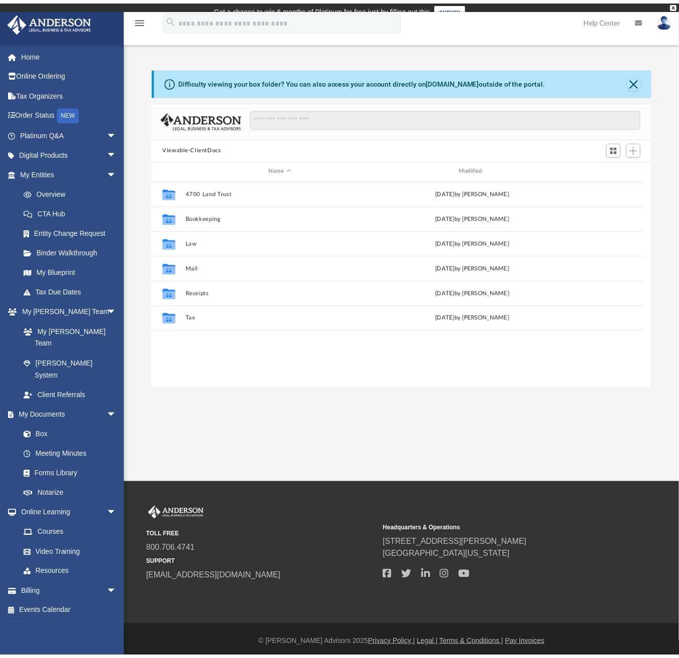
scroll to position [220, 490]
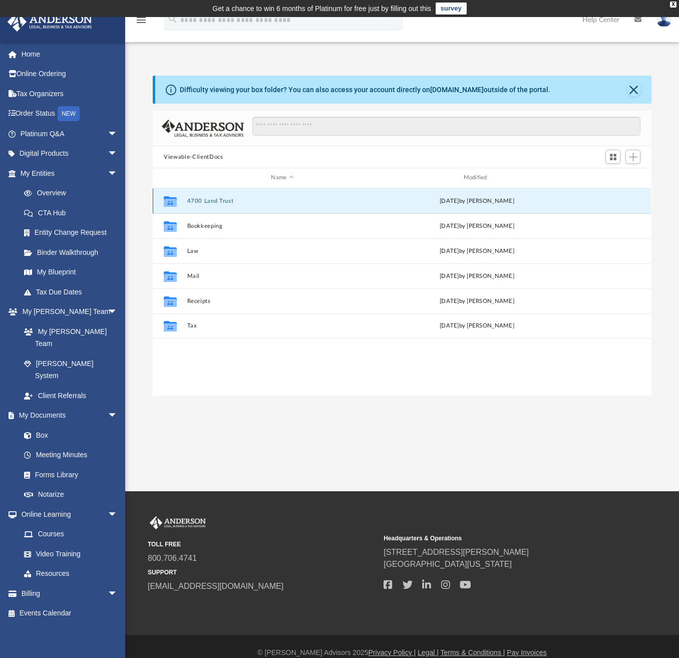
click at [212, 198] on button "4700 Land Trust" at bounding box center [282, 201] width 190 height 7
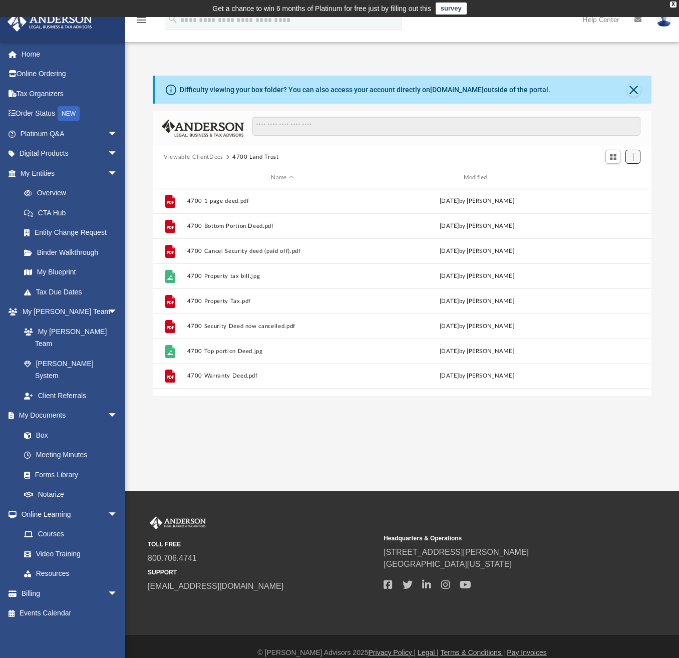
click at [631, 158] on span "Add" at bounding box center [632, 157] width 9 height 9
click at [612, 174] on li "Upload" at bounding box center [618, 177] width 32 height 11
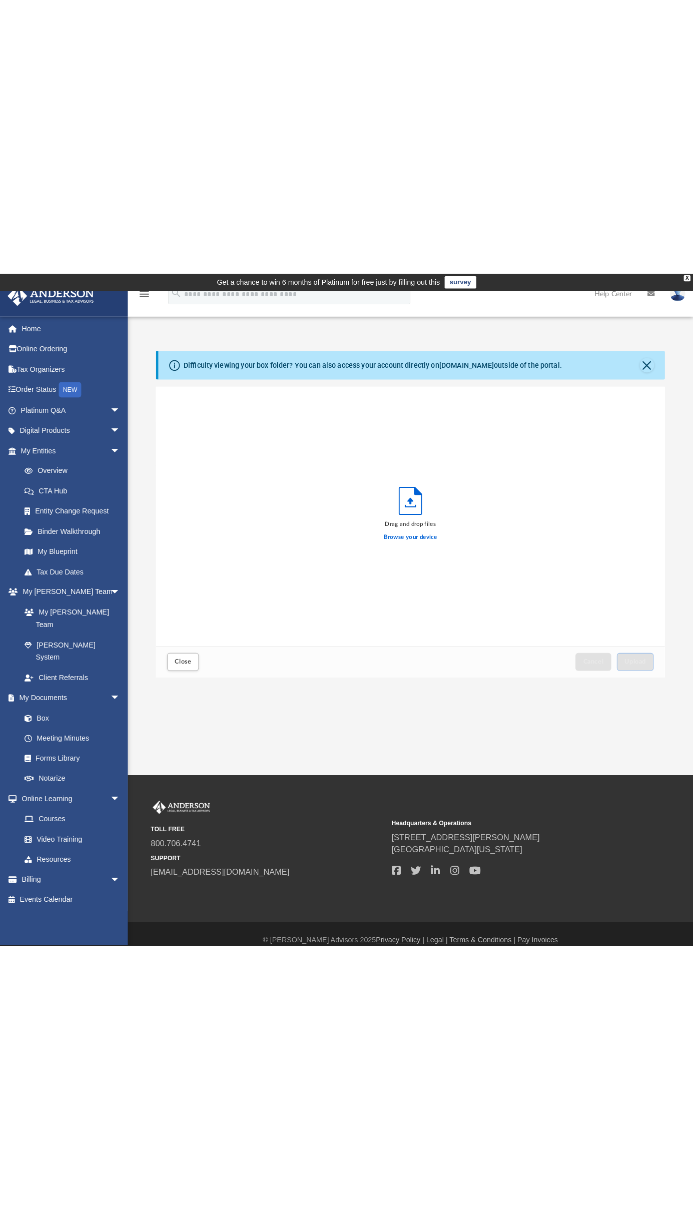
scroll to position [246, 490]
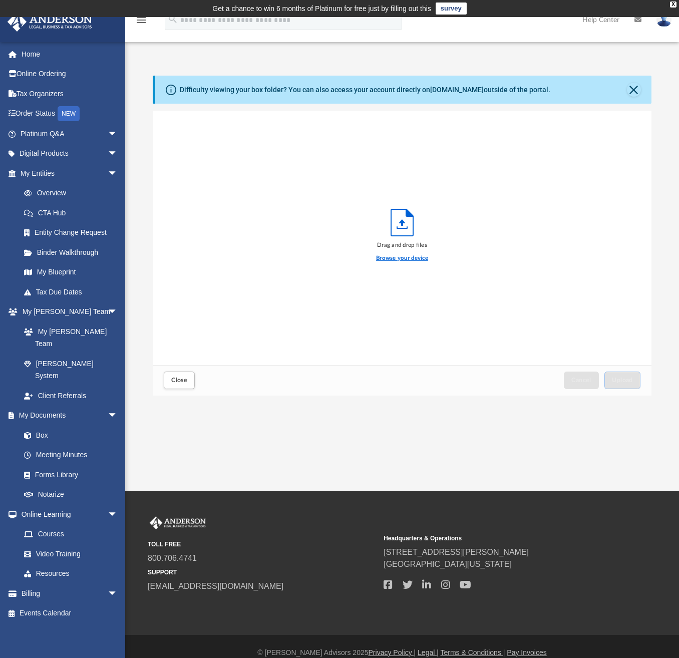
click at [404, 258] on label "Browse your device" at bounding box center [402, 258] width 52 height 9
click at [0, 0] on input "Browse your device" at bounding box center [0, 0] width 0 height 0
click at [621, 380] on span "Upload" at bounding box center [621, 380] width 21 height 6
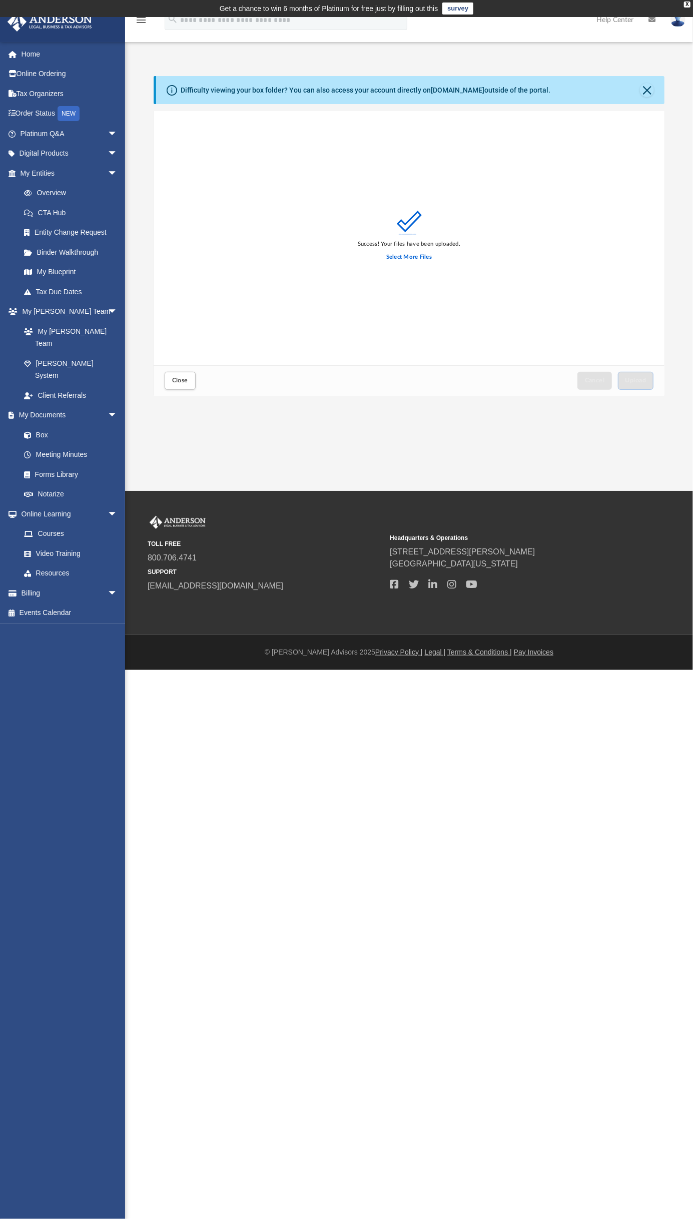
scroll to position [246, 503]
drag, startPoint x: 492, startPoint y: 195, endPoint x: 204, endPoint y: 181, distance: 288.1
click at [204, 181] on div "Success! Your files have been uploaded. Select More Files" at bounding box center [409, 238] width 511 height 254
click at [39, 425] on link "Box" at bounding box center [73, 435] width 119 height 20
